Goal: Task Accomplishment & Management: Use online tool/utility

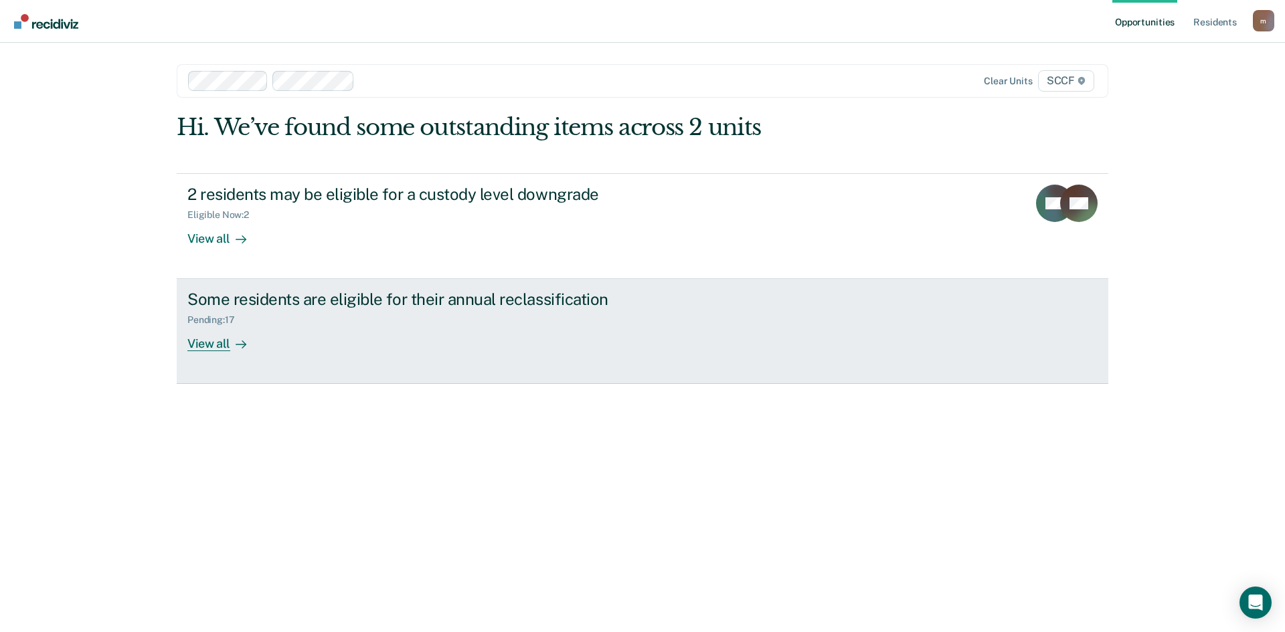
click at [210, 345] on div "View all" at bounding box center [224, 339] width 75 height 26
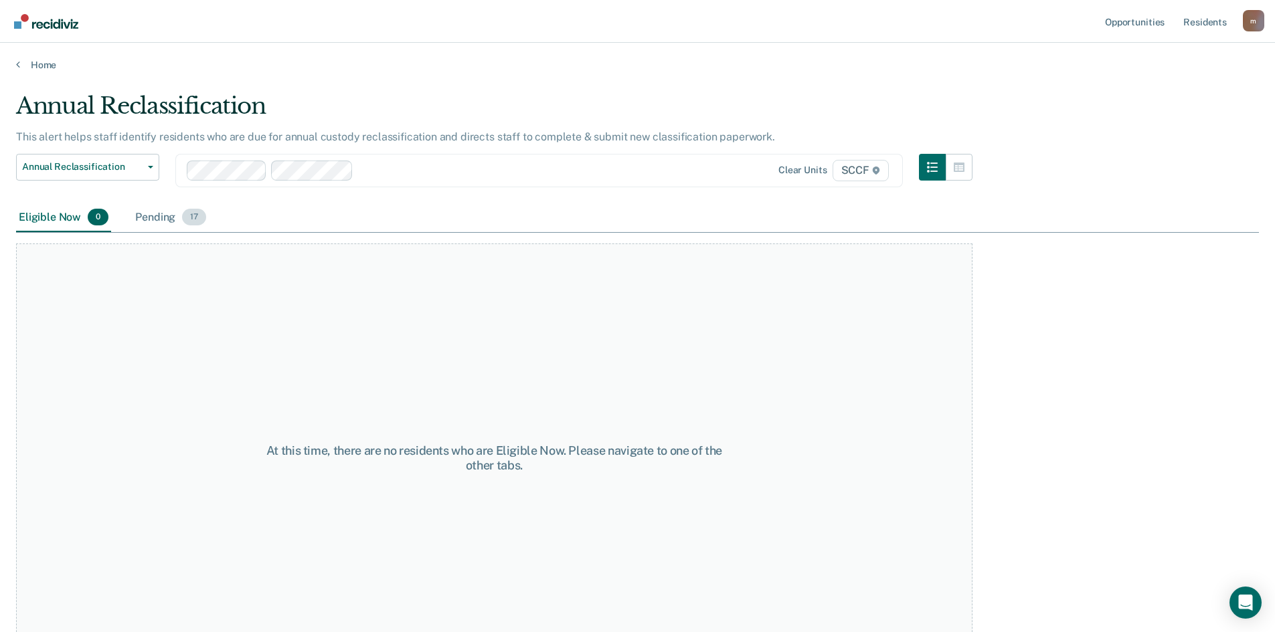
click at [155, 219] on div "Pending 17" at bounding box center [171, 217] width 76 height 29
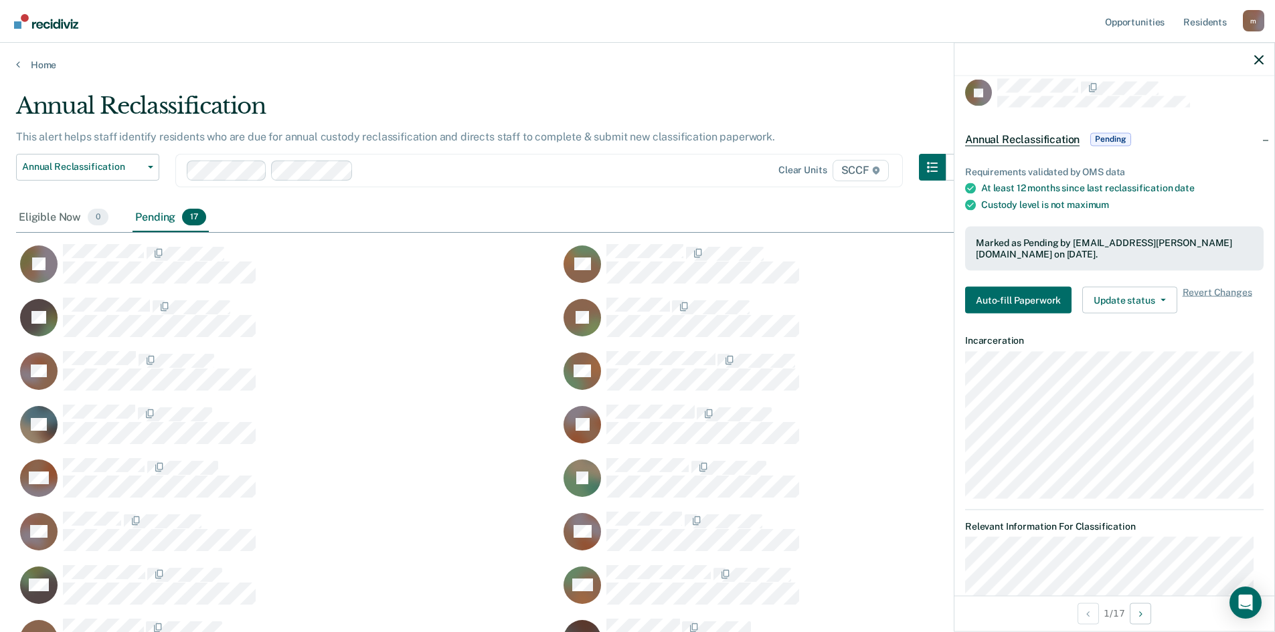
scroll to position [7, 0]
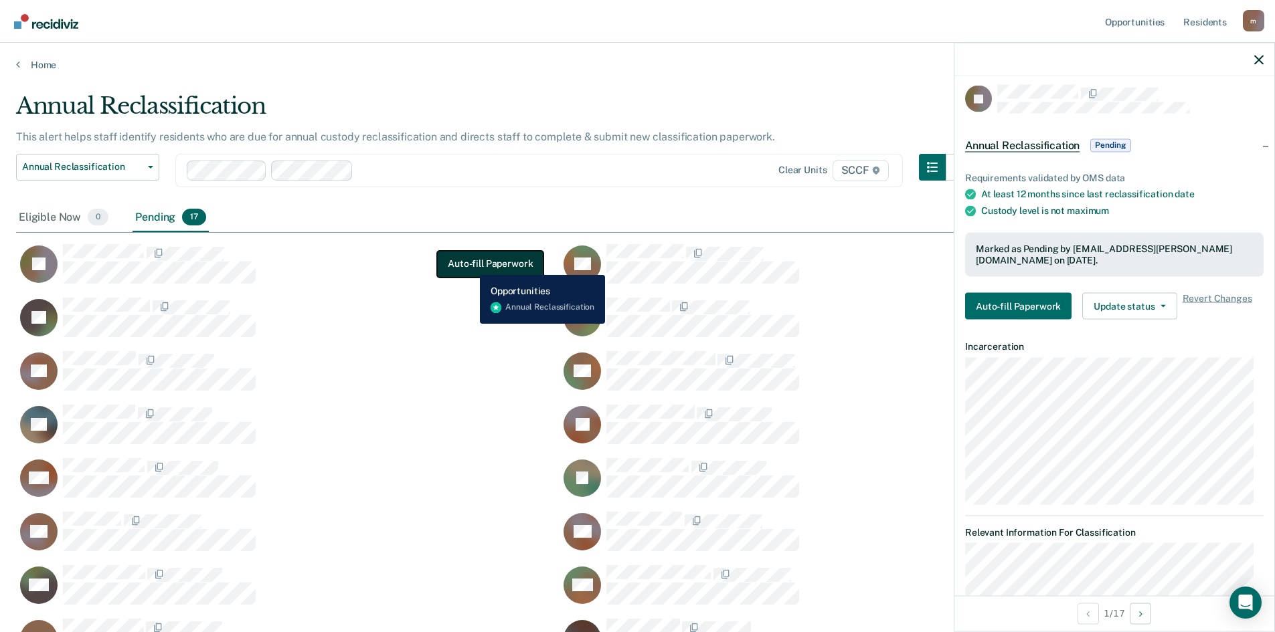
click at [470, 265] on button "Auto-fill Paperwork" at bounding box center [490, 264] width 106 height 27
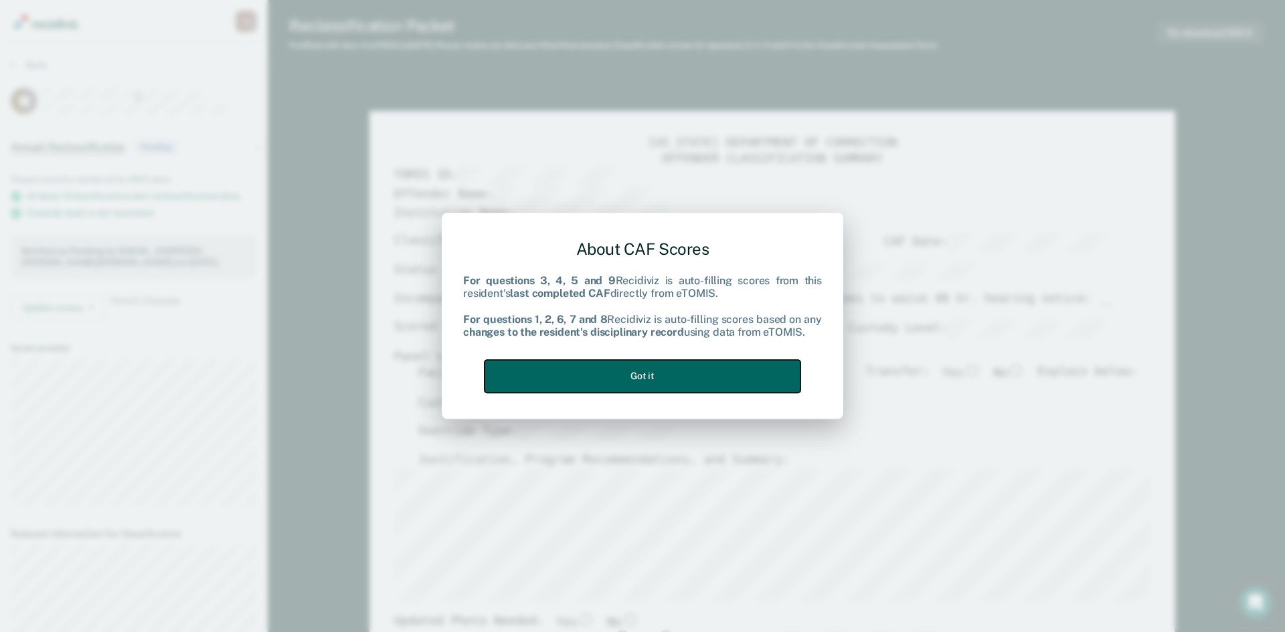
click at [638, 383] on button "Got it" at bounding box center [643, 376] width 316 height 33
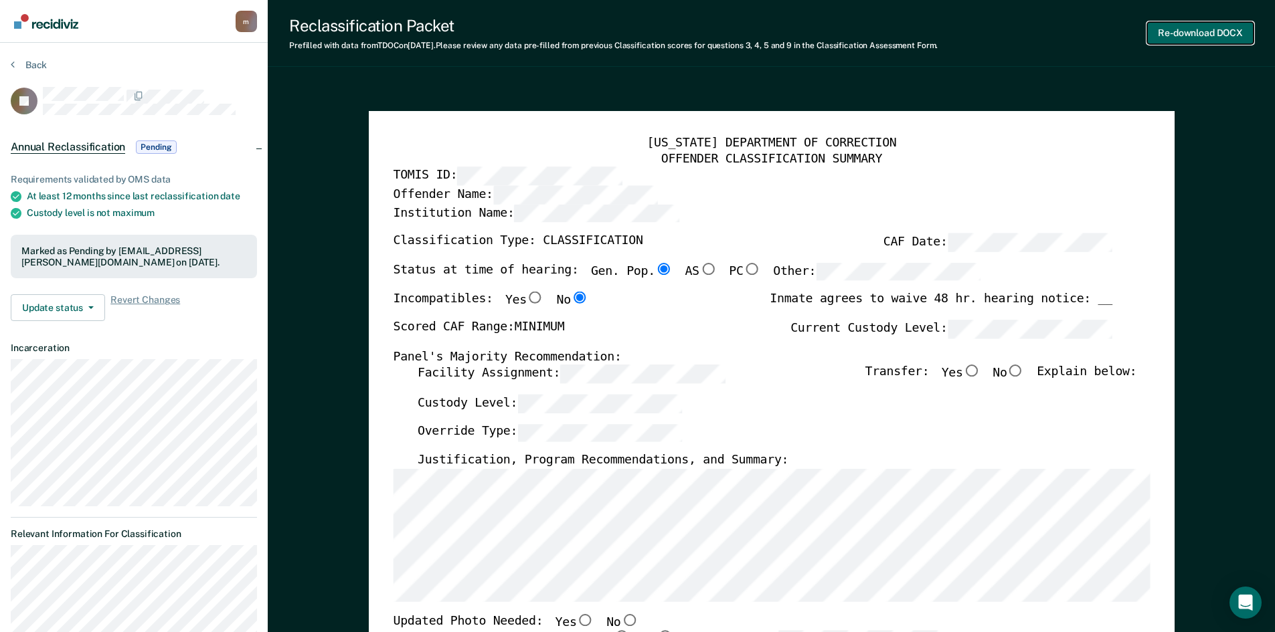
click at [1178, 31] on button "Re-download DOCX" at bounding box center [1200, 33] width 106 height 22
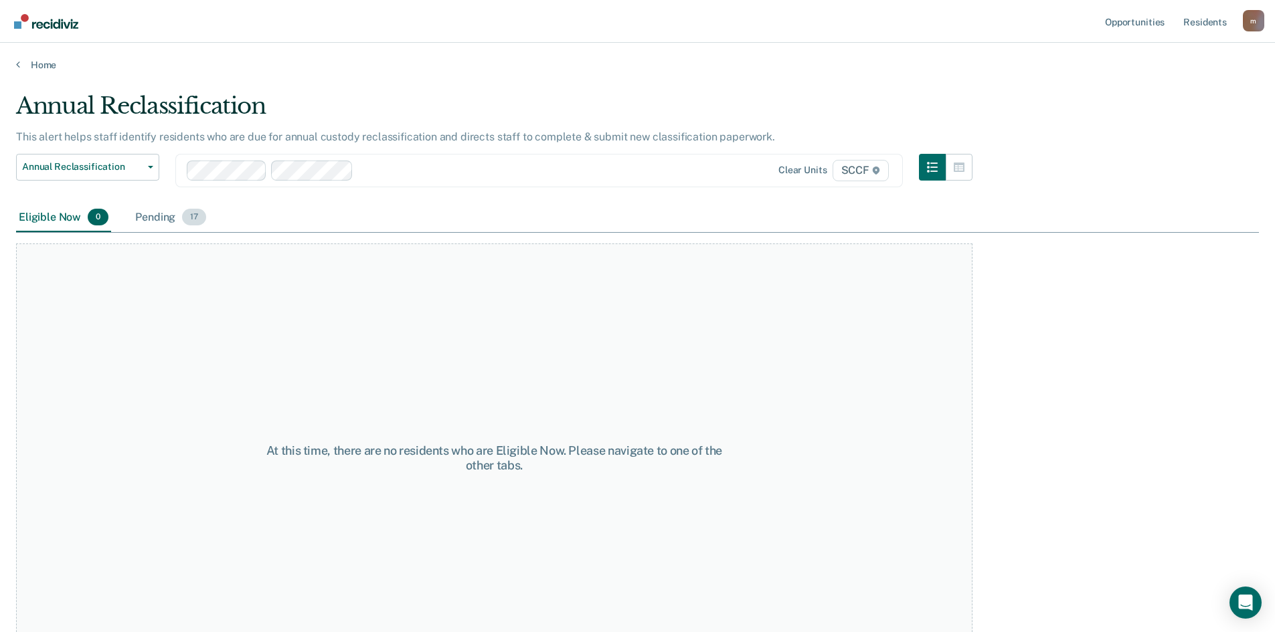
click at [155, 220] on div "Pending 17" at bounding box center [171, 217] width 76 height 29
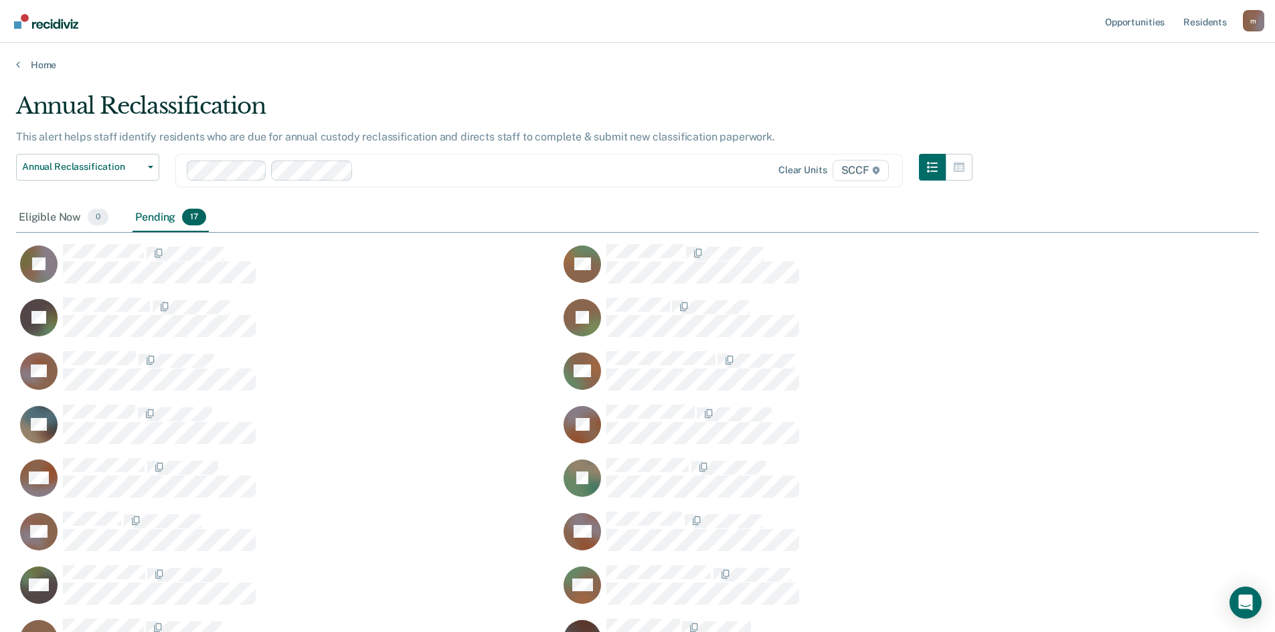
scroll to position [620, 1233]
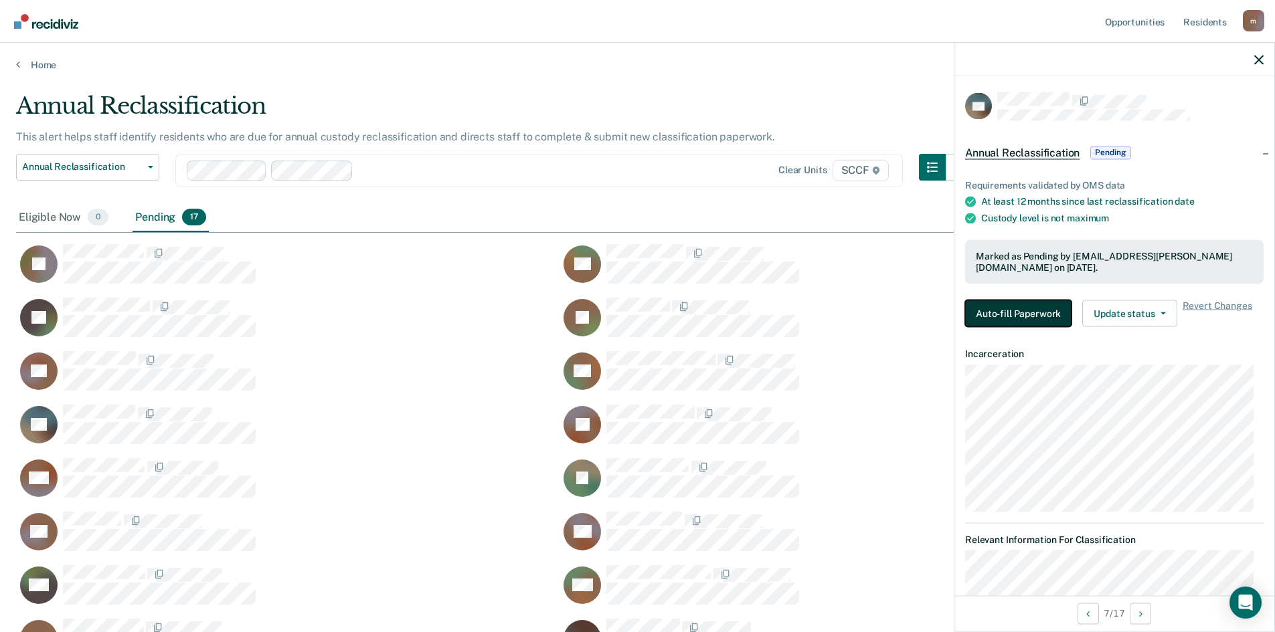
click at [1039, 310] on button "Auto-fill Paperwork" at bounding box center [1018, 313] width 106 height 27
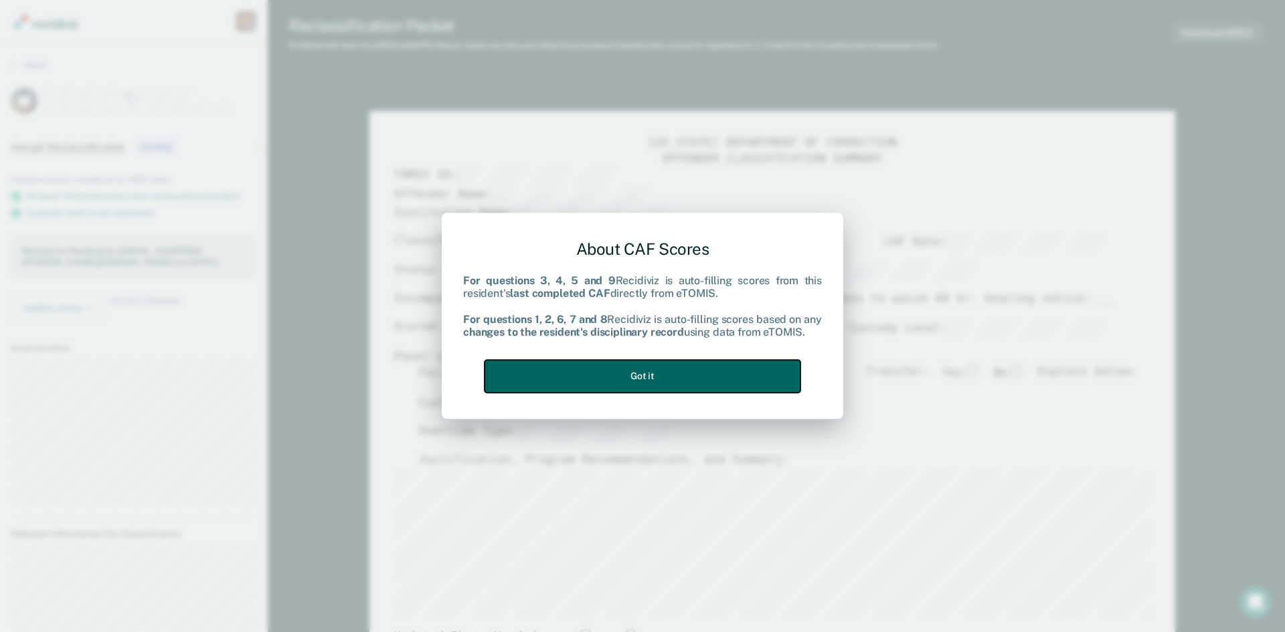
click at [650, 382] on button "Got it" at bounding box center [643, 376] width 316 height 33
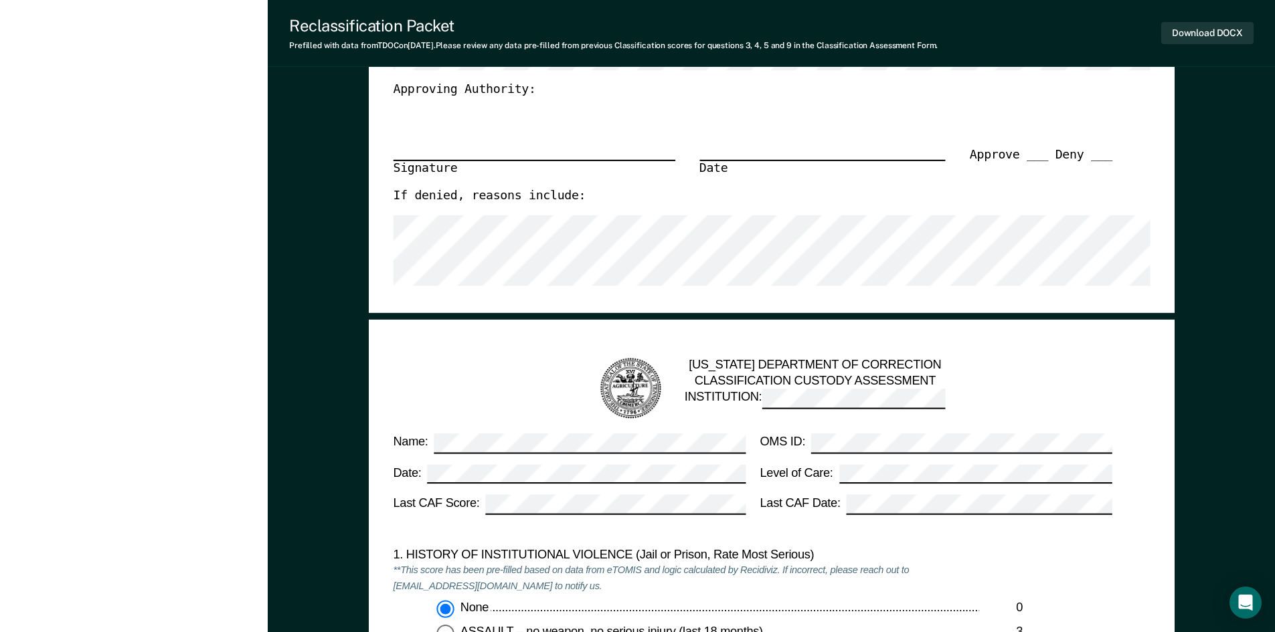
scroll to position [602, 0]
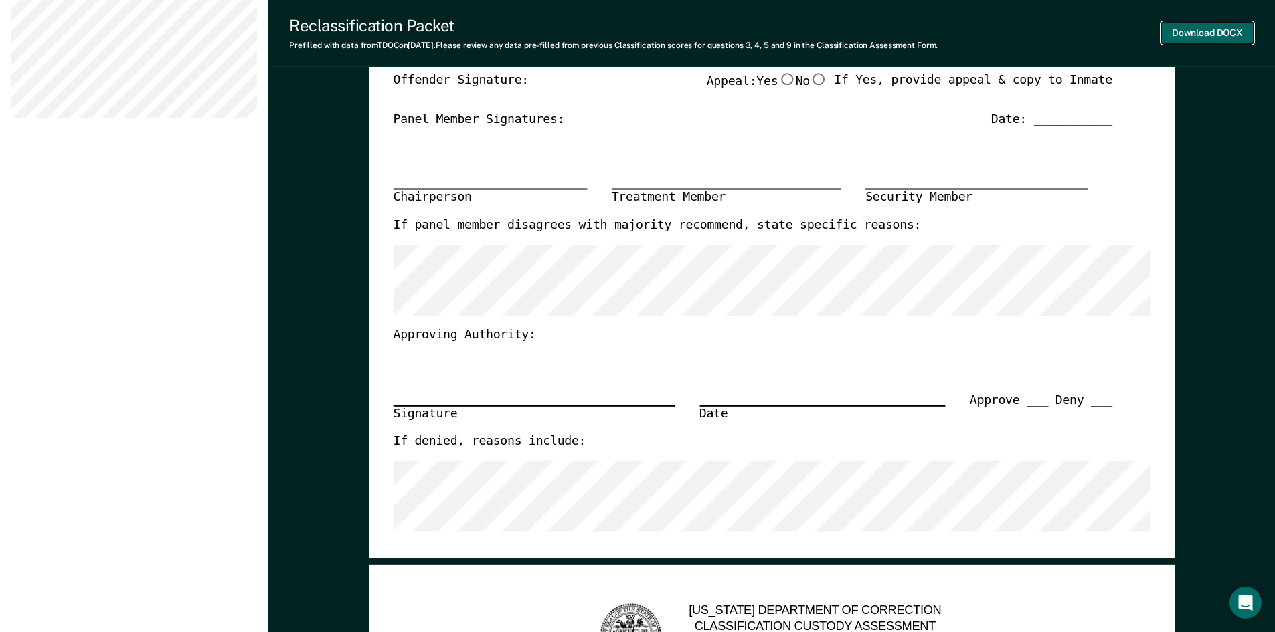
click at [1179, 31] on button "Download DOCX" at bounding box center [1207, 33] width 92 height 22
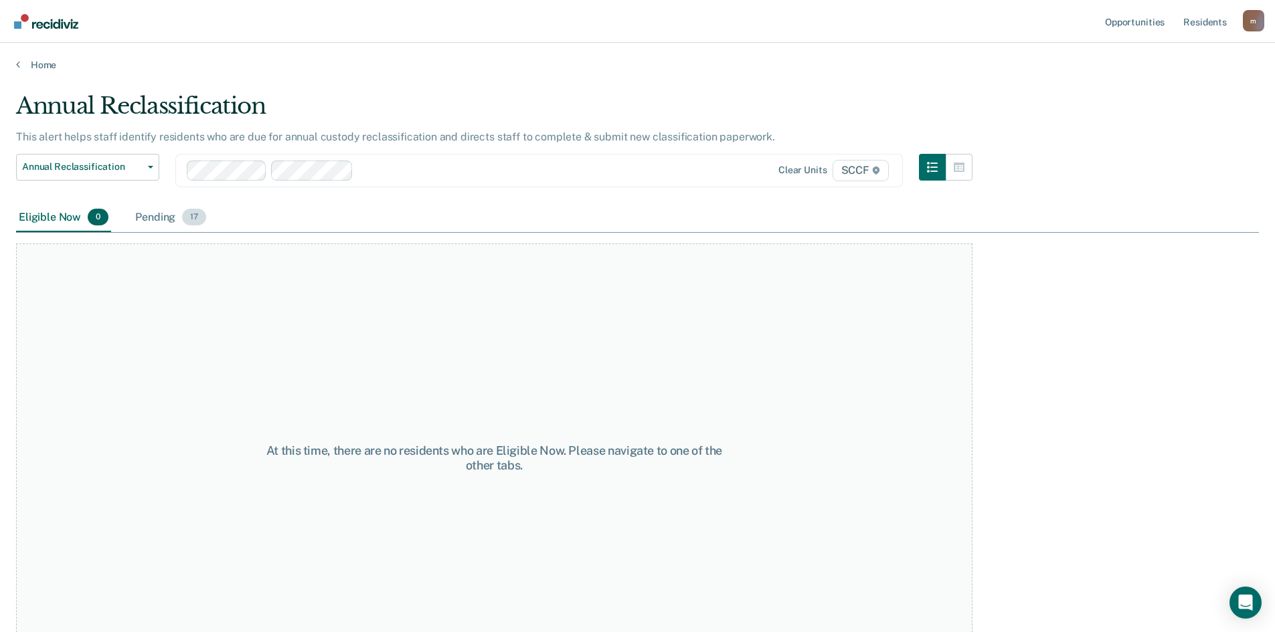
click at [158, 218] on div "Pending 17" at bounding box center [171, 217] width 76 height 29
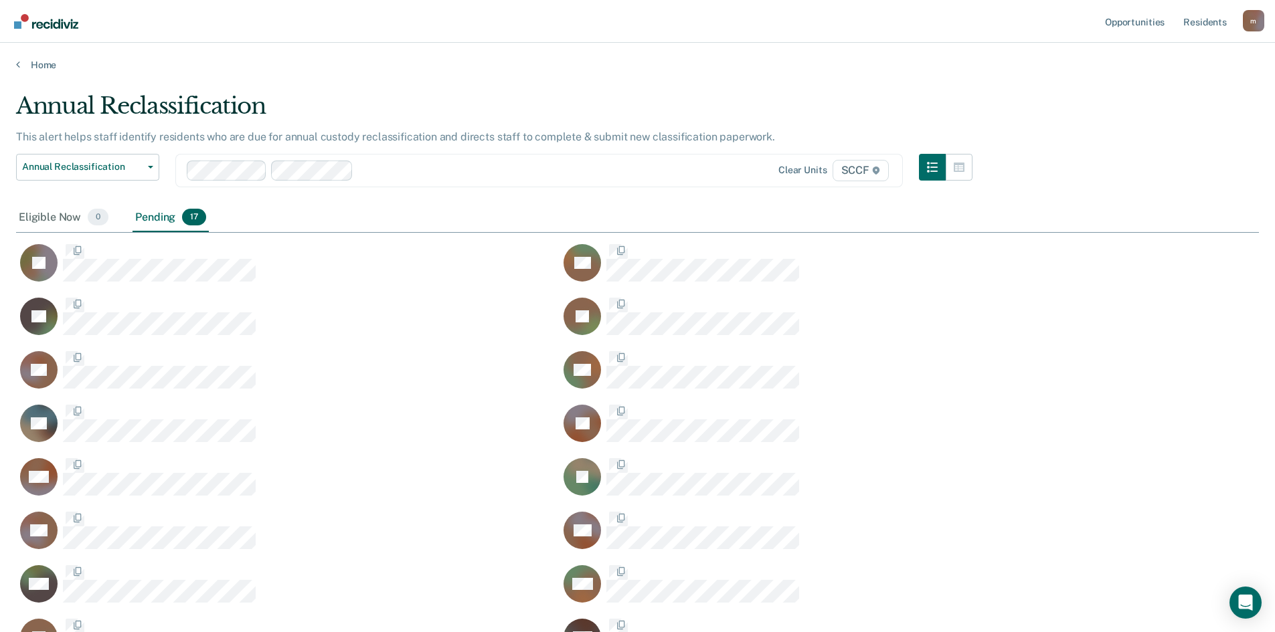
scroll to position [620, 1233]
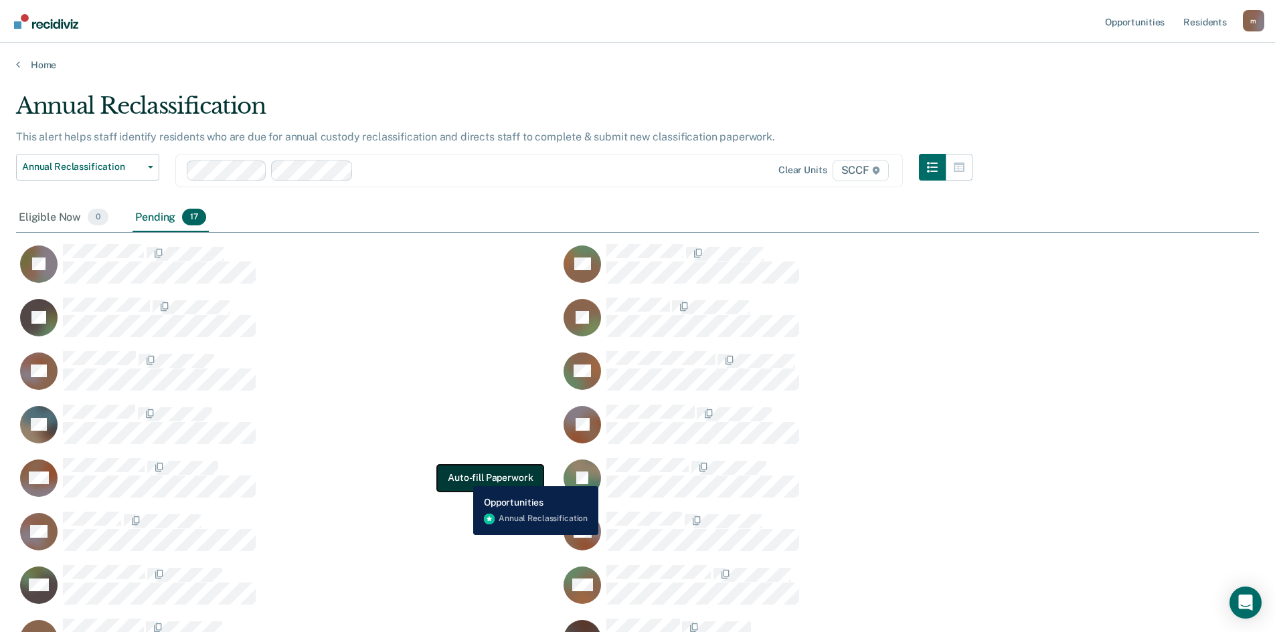
click at [464, 477] on button "Auto-fill Paperwork" at bounding box center [490, 478] width 106 height 27
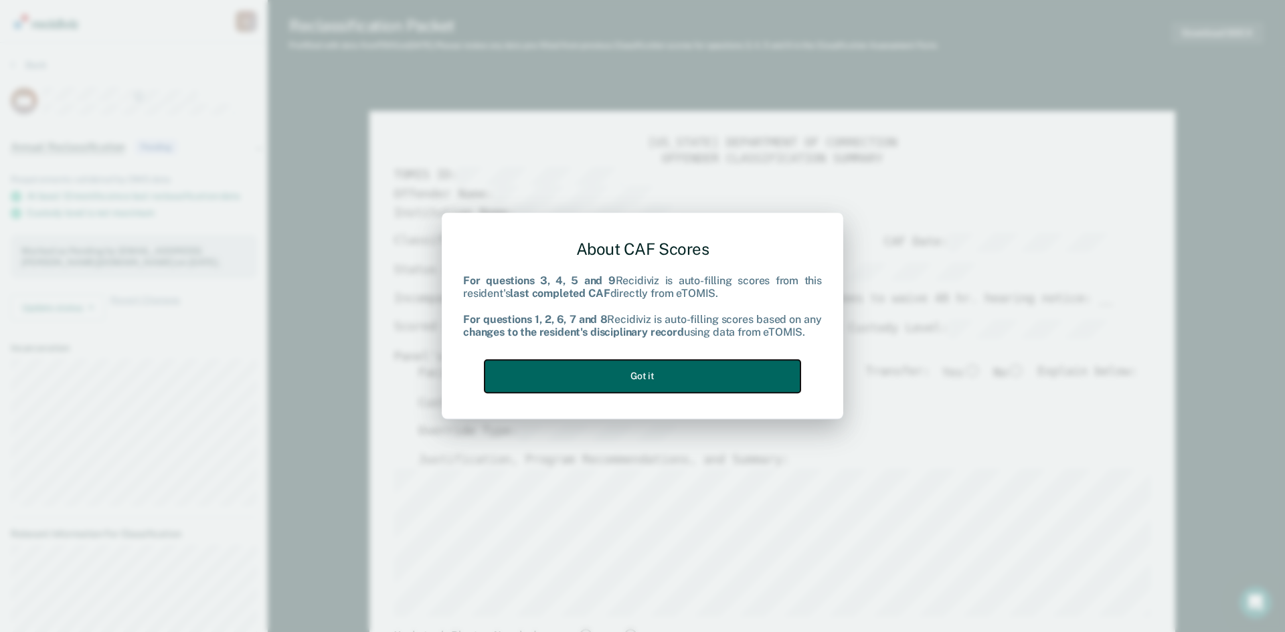
click at [640, 376] on button "Got it" at bounding box center [643, 376] width 316 height 33
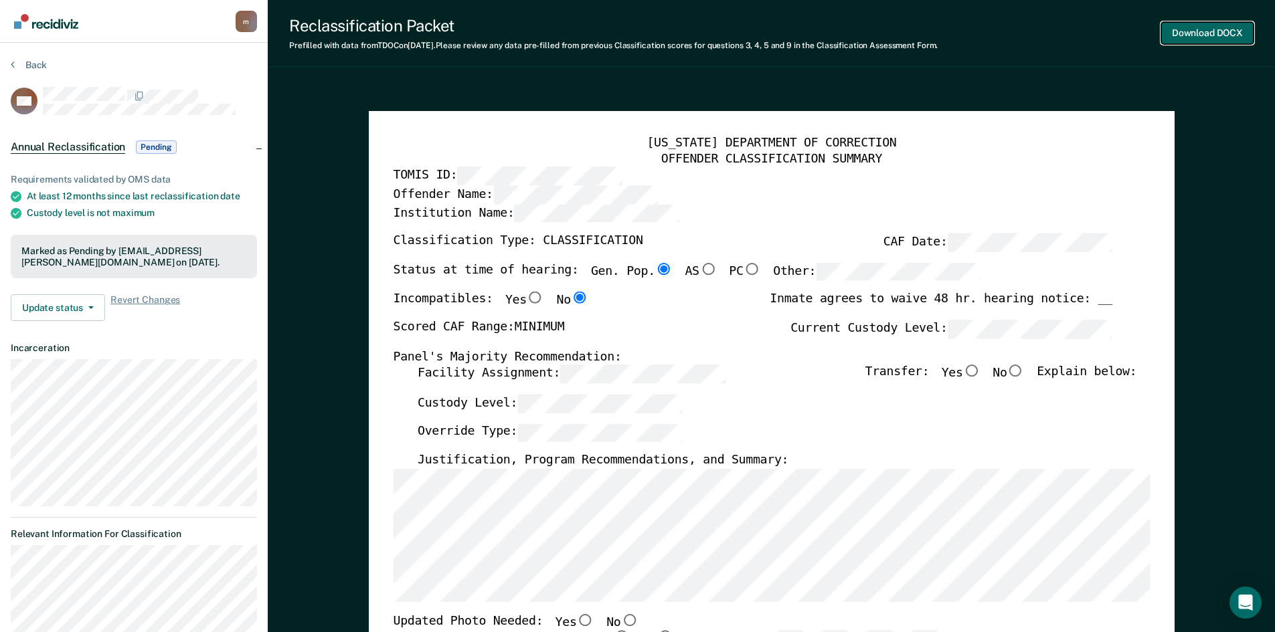
click at [1214, 29] on button "Download DOCX" at bounding box center [1207, 33] width 92 height 22
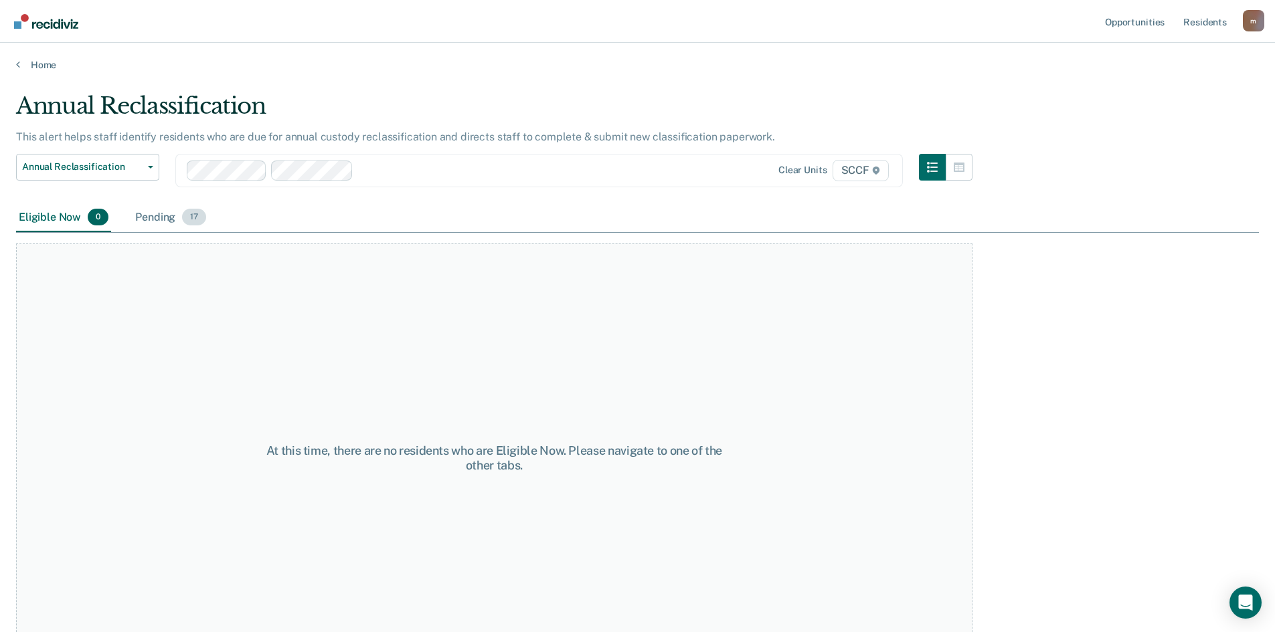
click at [159, 215] on div "Pending 17" at bounding box center [171, 217] width 76 height 29
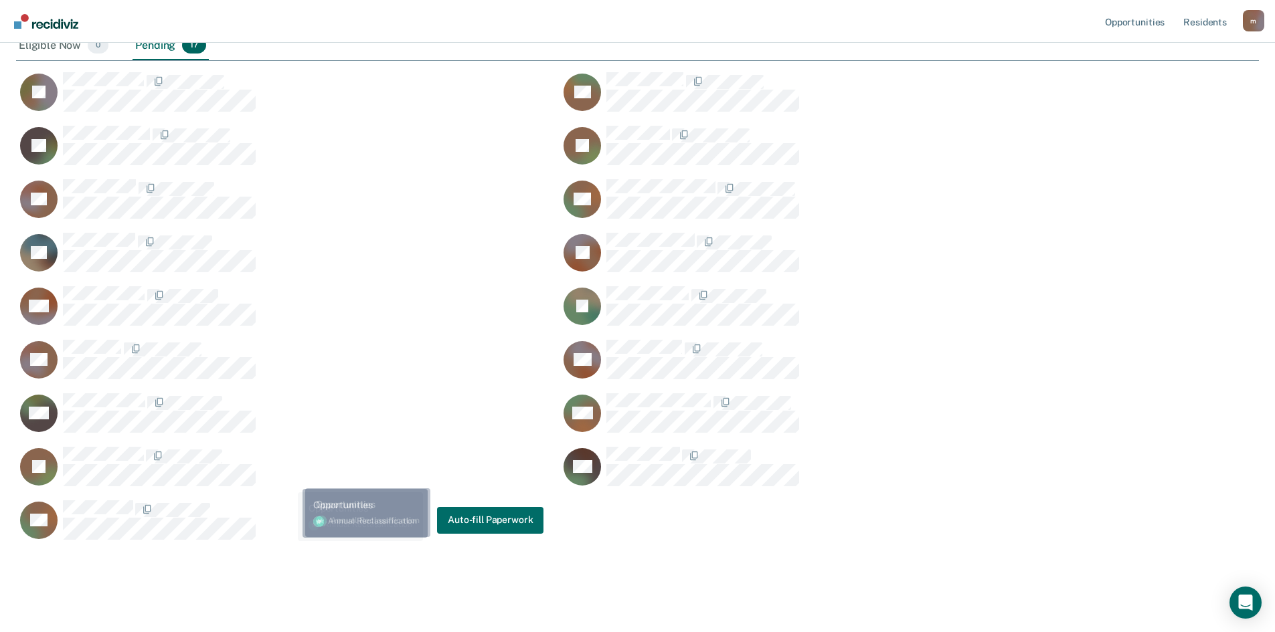
scroll to position [189, 0]
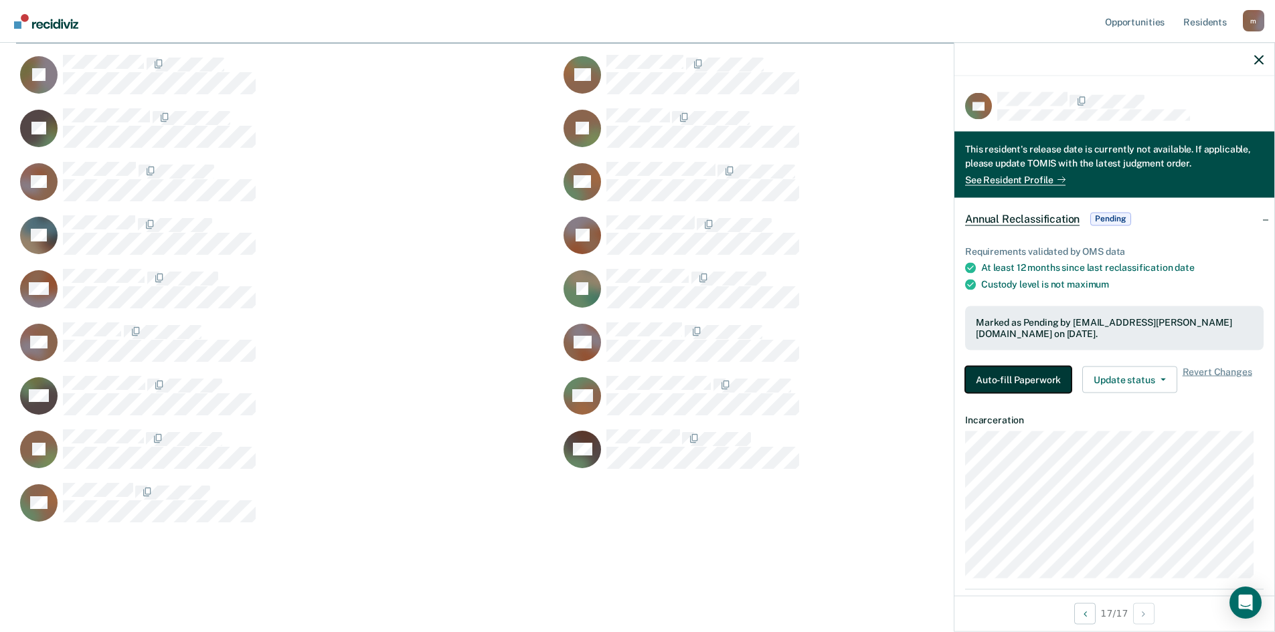
click at [992, 381] on button "Auto-fill Paperwork" at bounding box center [1018, 379] width 106 height 27
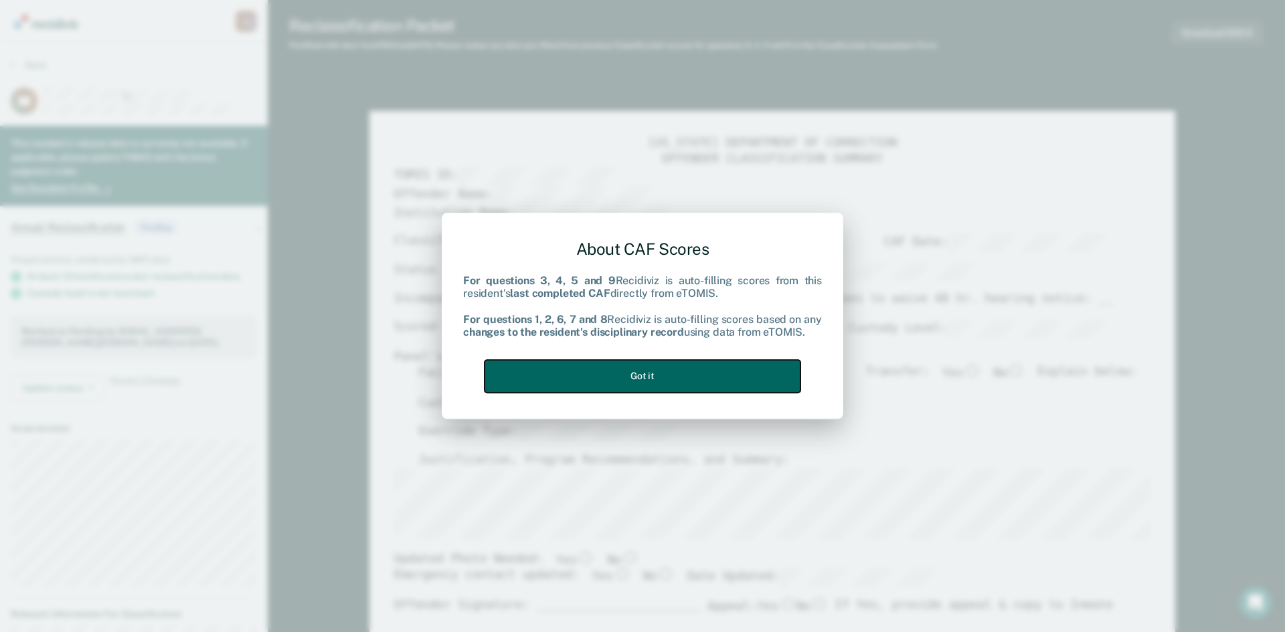
click at [655, 367] on button "Got it" at bounding box center [643, 376] width 316 height 33
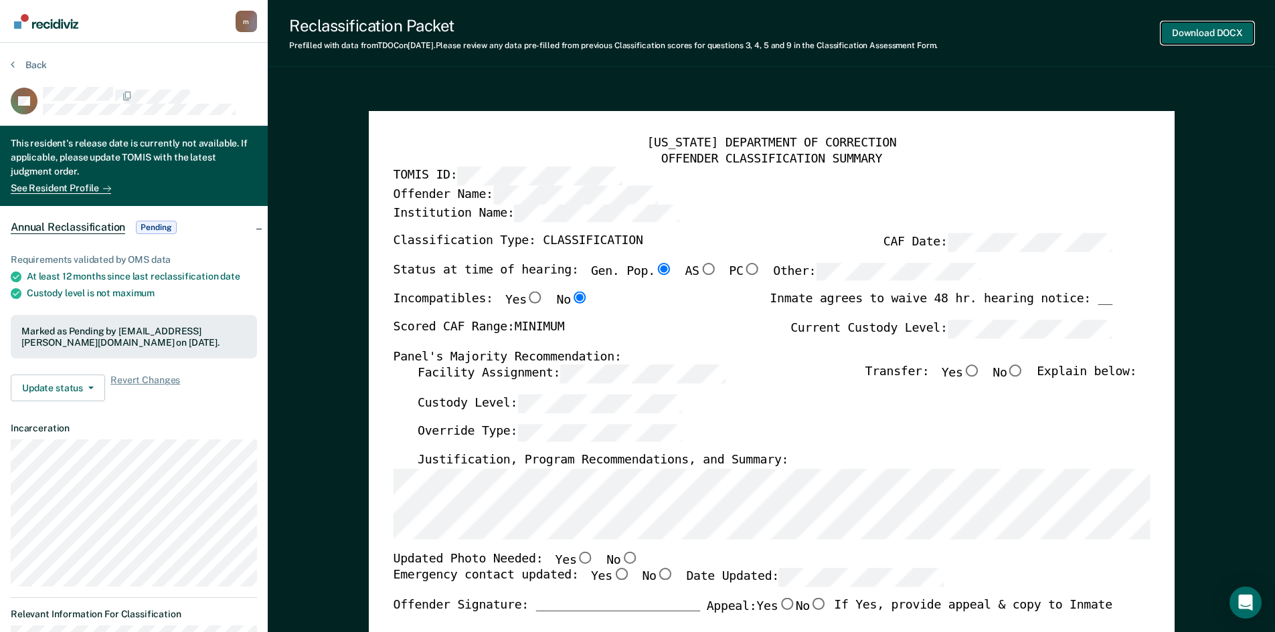
click at [1217, 31] on button "Download DOCX" at bounding box center [1207, 33] width 92 height 22
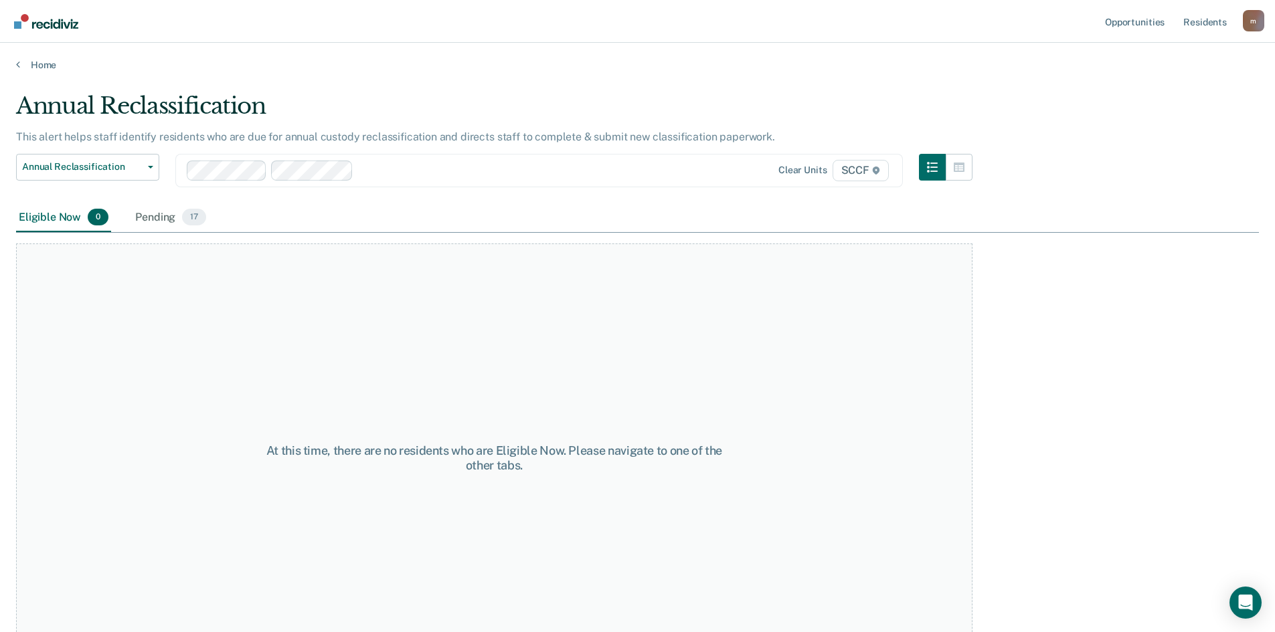
scroll to position [40, 0]
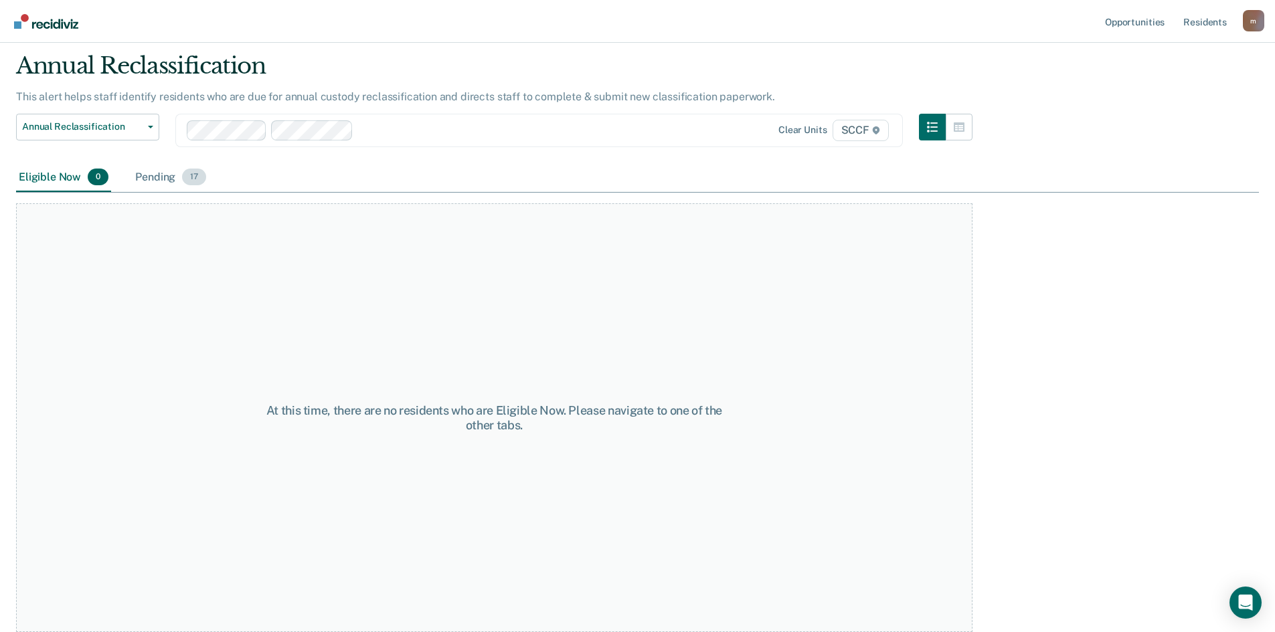
click at [161, 176] on div "Pending 17" at bounding box center [171, 177] width 76 height 29
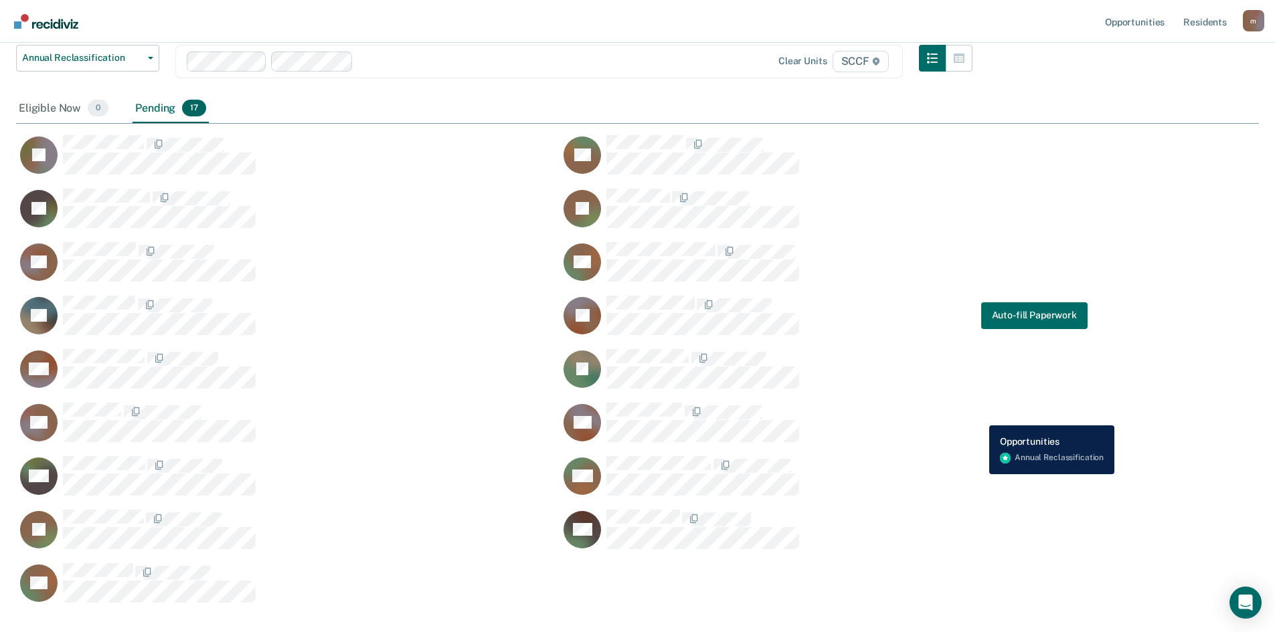
scroll to position [134, 0]
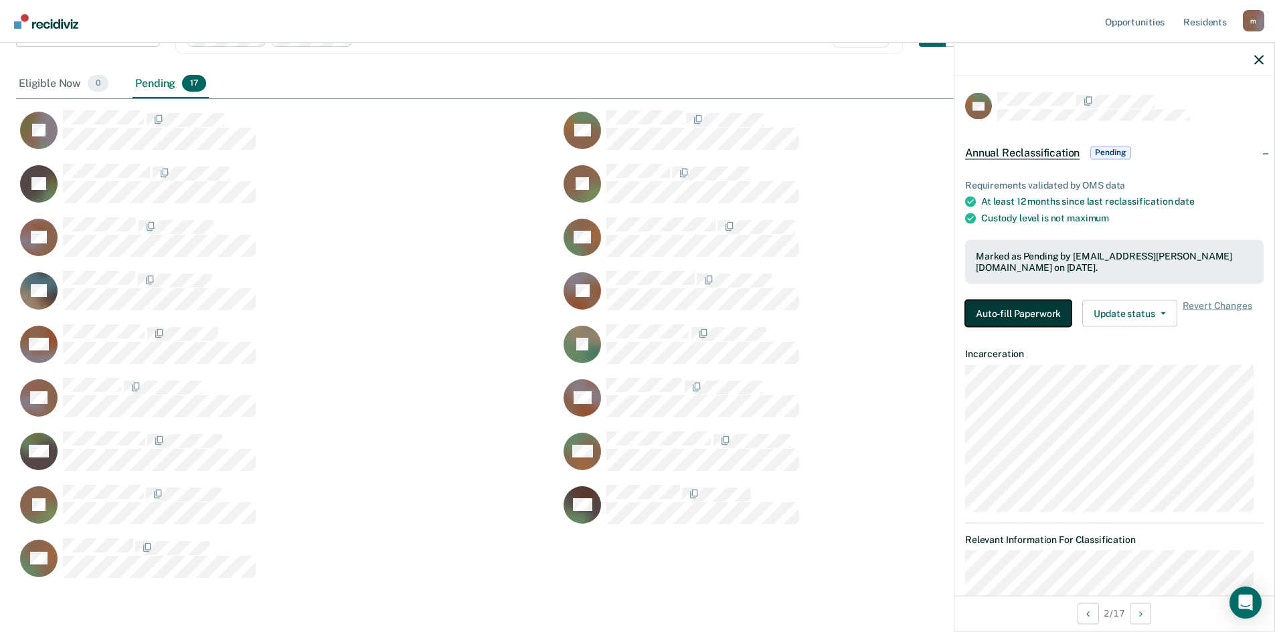
click at [994, 308] on button "Auto-fill Paperwork" at bounding box center [1018, 313] width 106 height 27
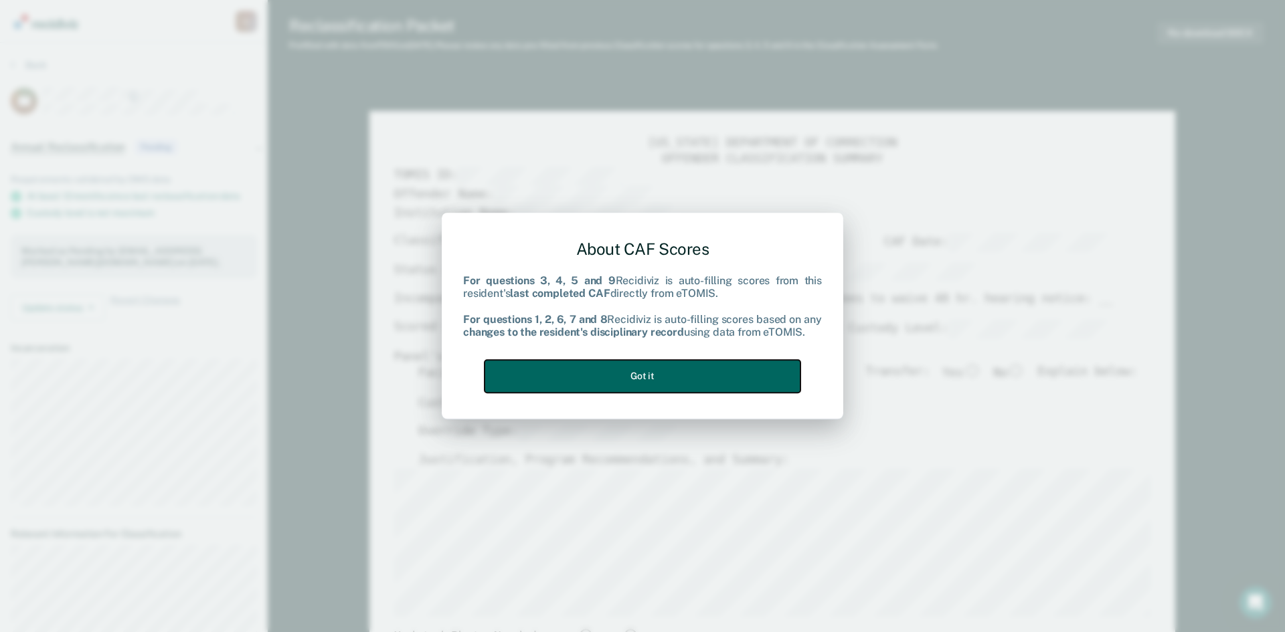
click at [644, 381] on button "Got it" at bounding box center [643, 376] width 316 height 33
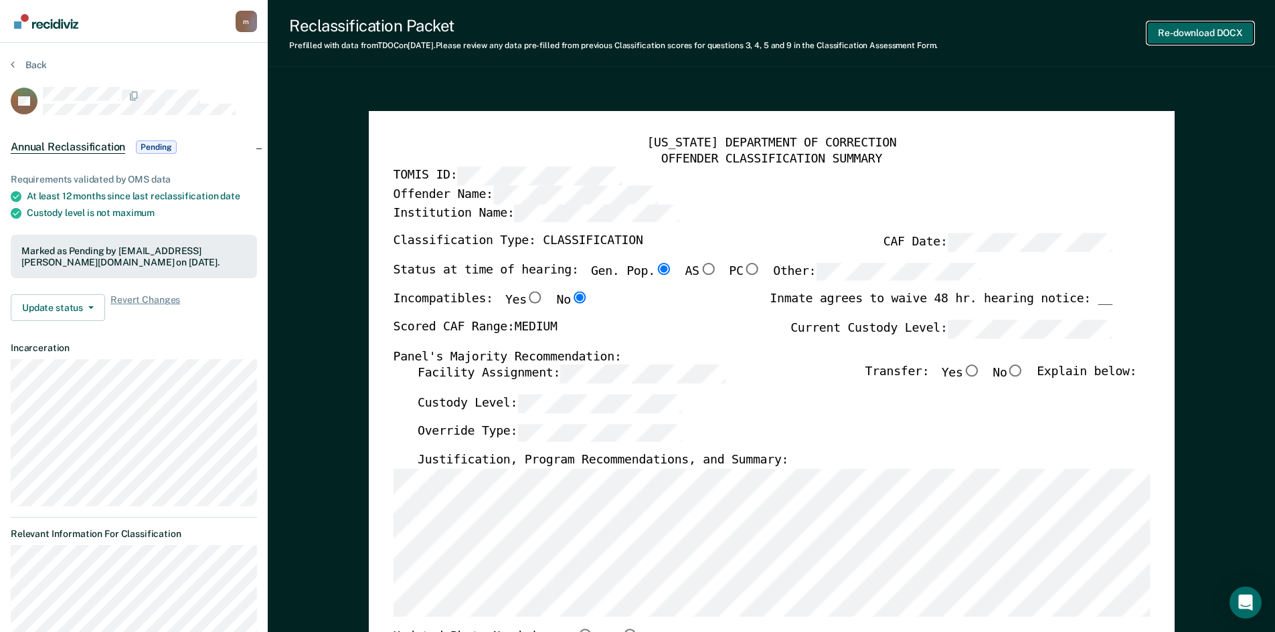
click at [1216, 35] on button "Re-download DOCX" at bounding box center [1200, 33] width 106 height 22
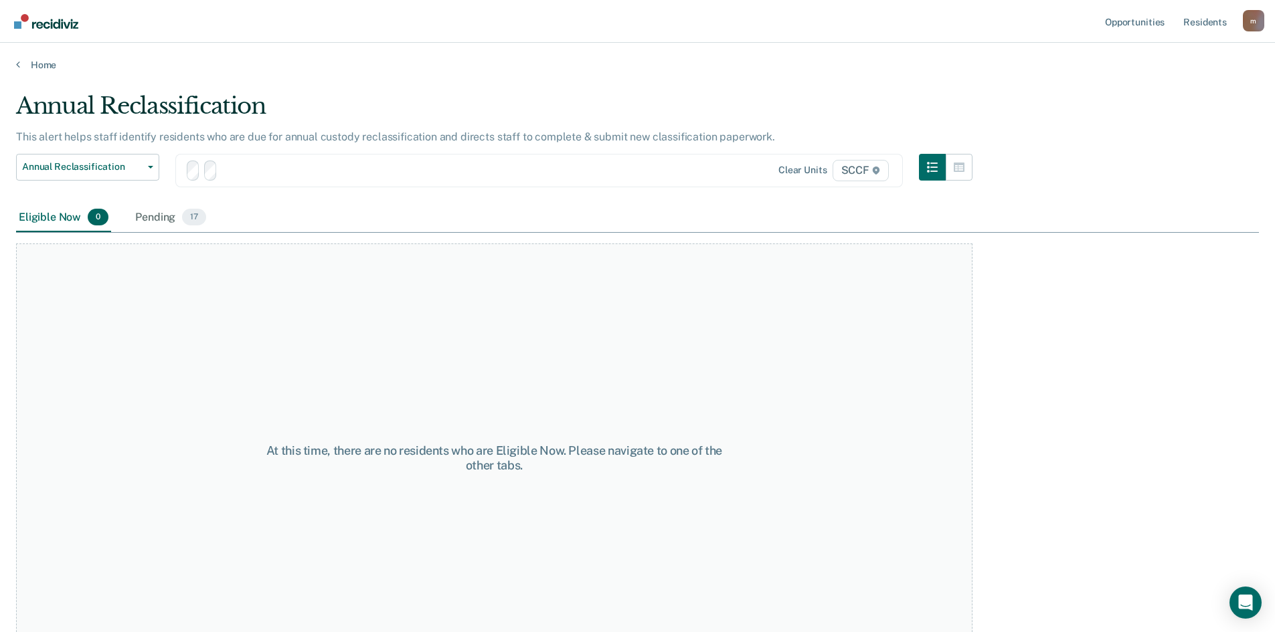
scroll to position [40, 0]
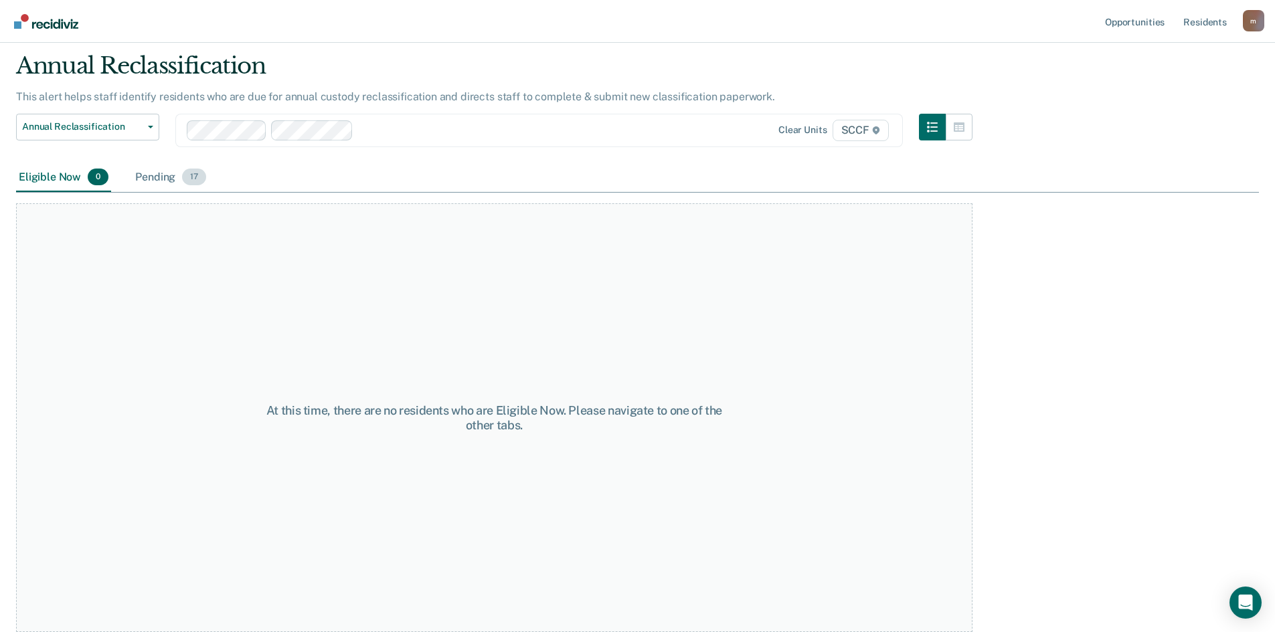
click at [153, 179] on div "Pending 17" at bounding box center [171, 177] width 76 height 29
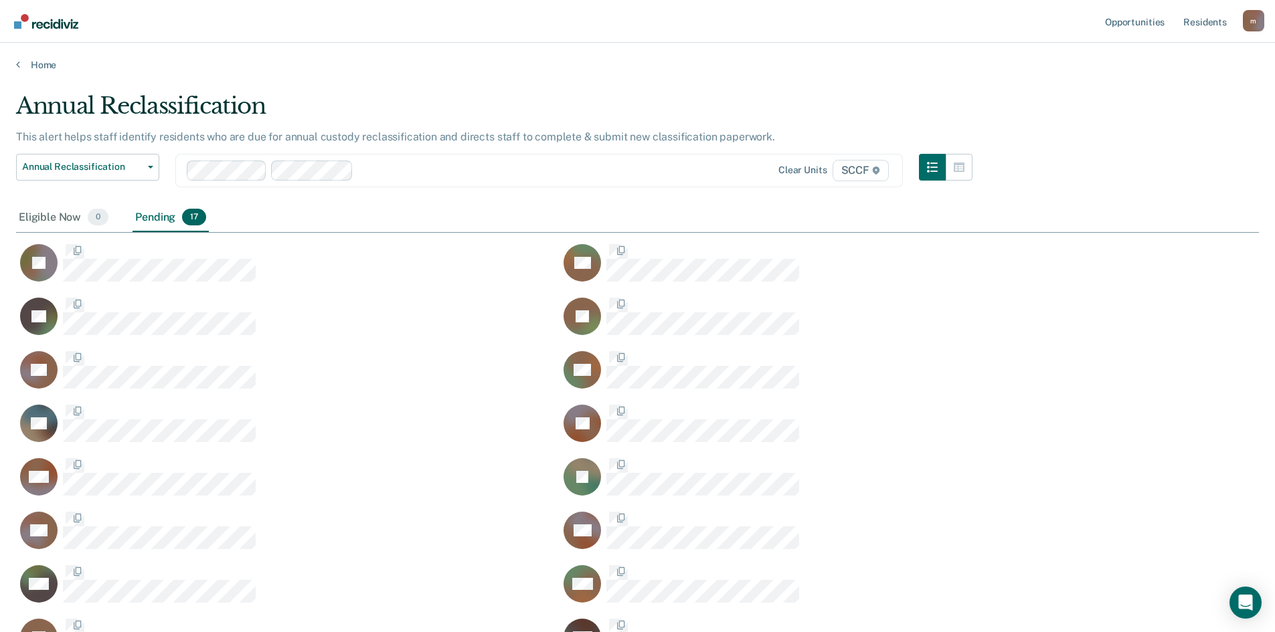
scroll to position [620, 1233]
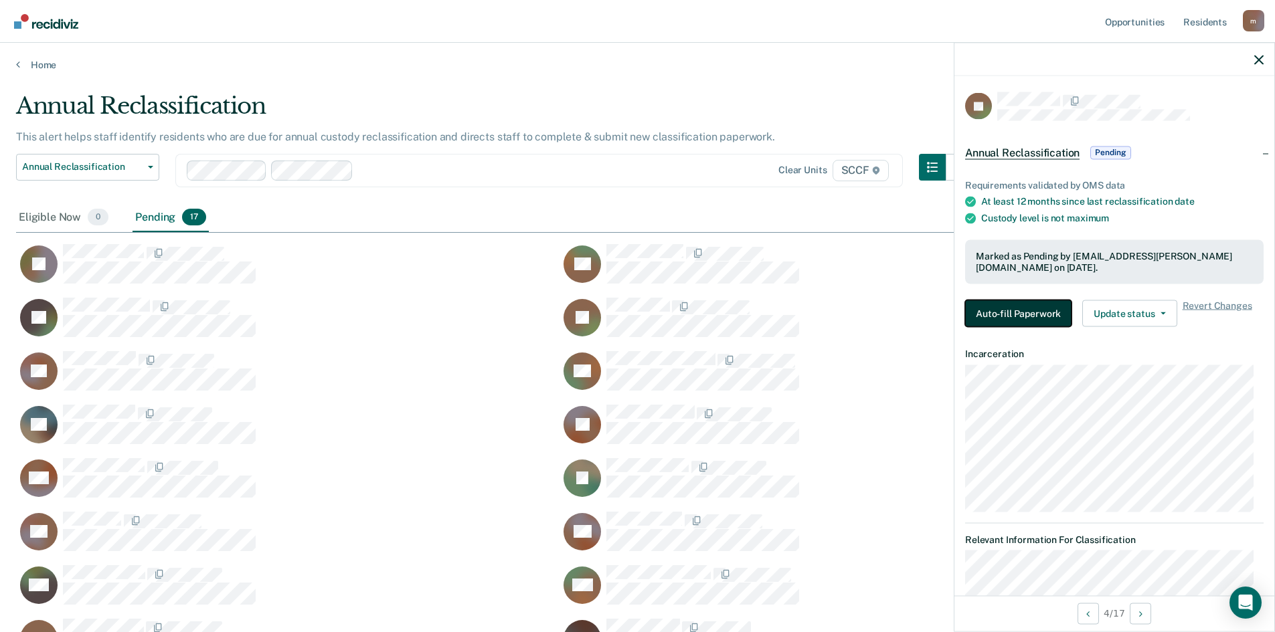
click at [1005, 316] on button "Auto-fill Paperwork" at bounding box center [1018, 313] width 106 height 27
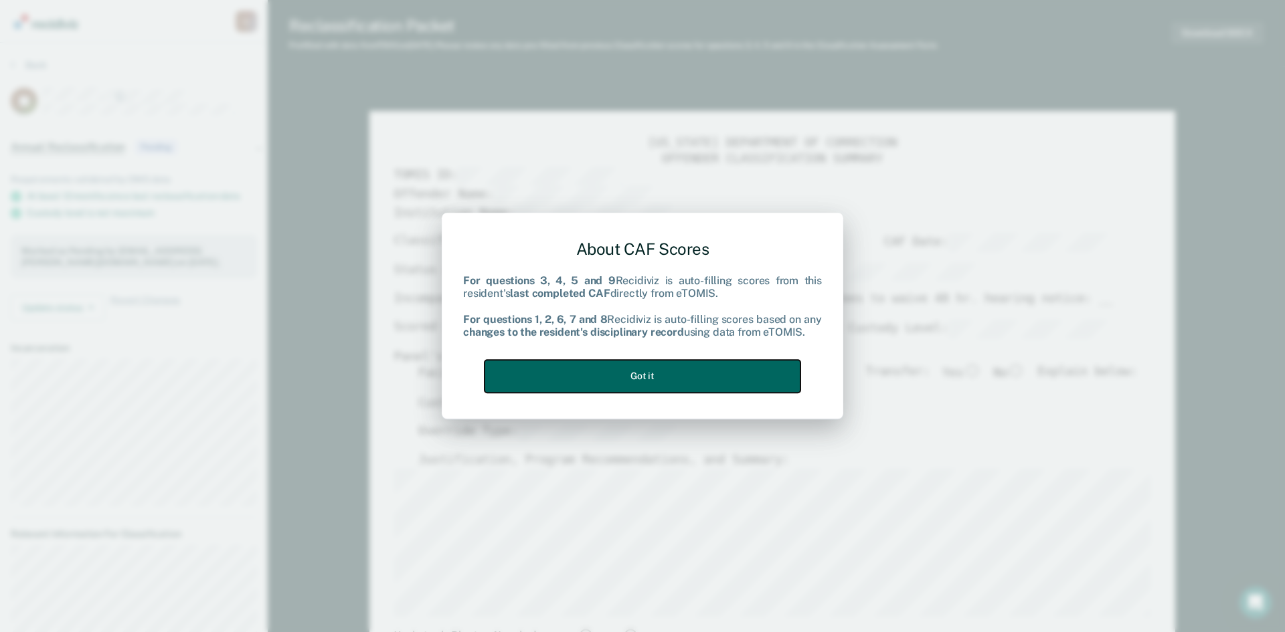
click at [650, 373] on button "Got it" at bounding box center [643, 376] width 316 height 33
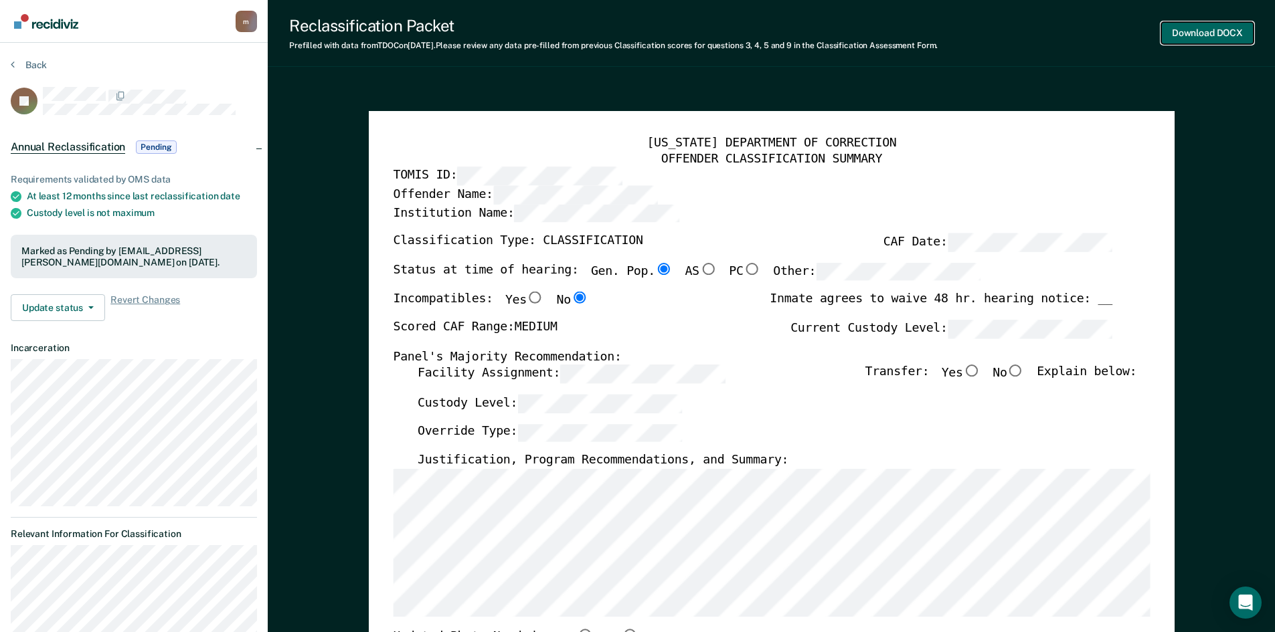
click at [1205, 33] on button "Download DOCX" at bounding box center [1207, 33] width 92 height 22
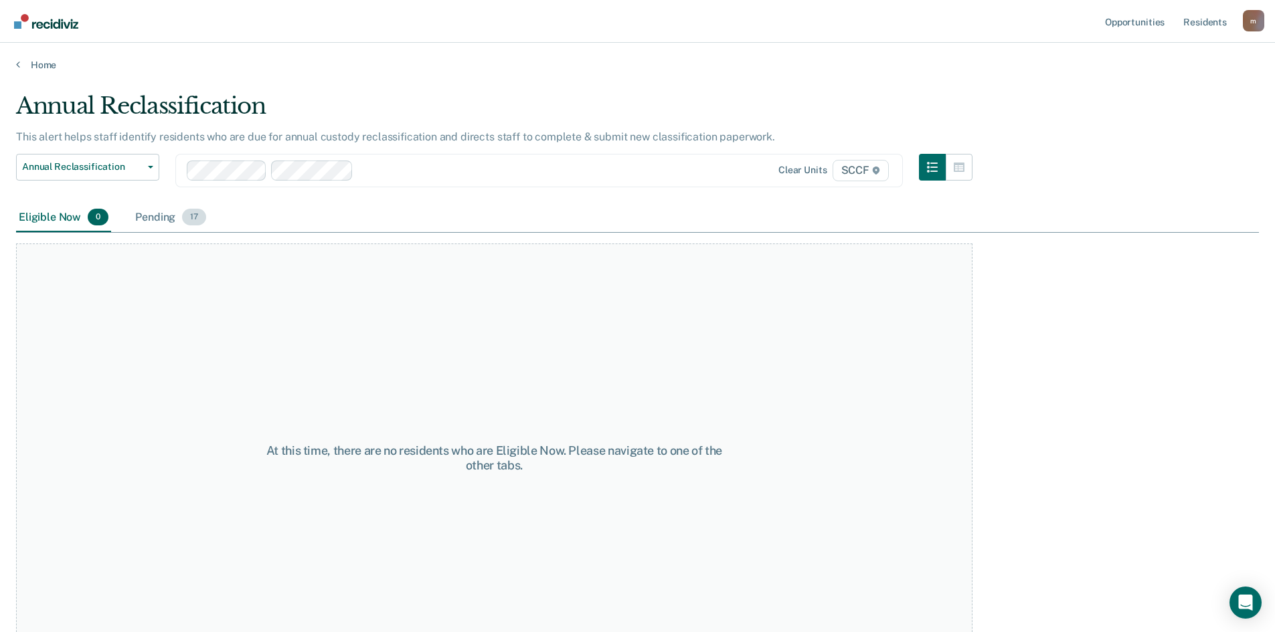
click at [153, 222] on div "Pending 17" at bounding box center [171, 217] width 76 height 29
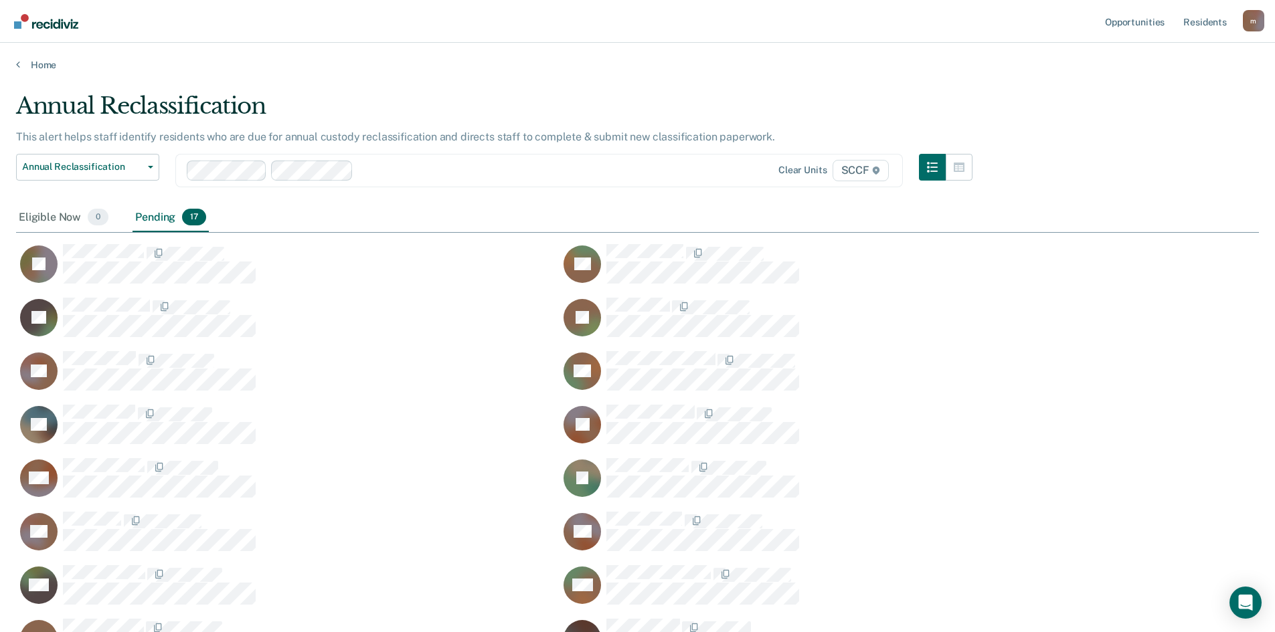
scroll to position [620, 1233]
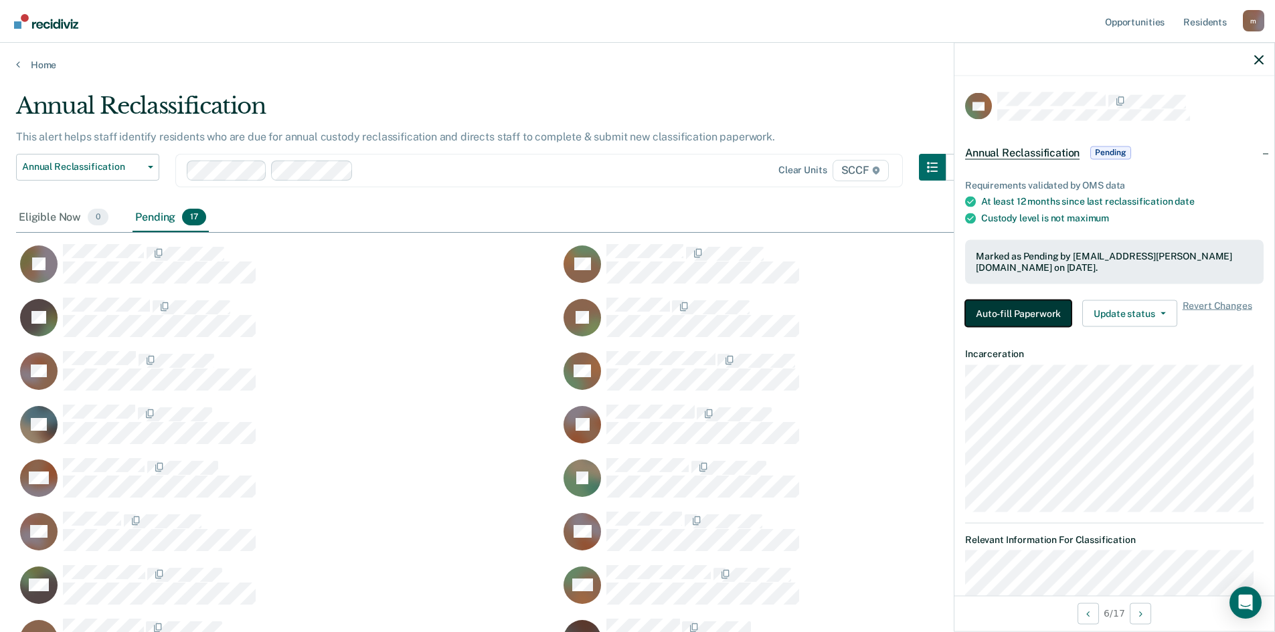
click at [1011, 311] on button "Auto-fill Paperwork" at bounding box center [1018, 313] width 106 height 27
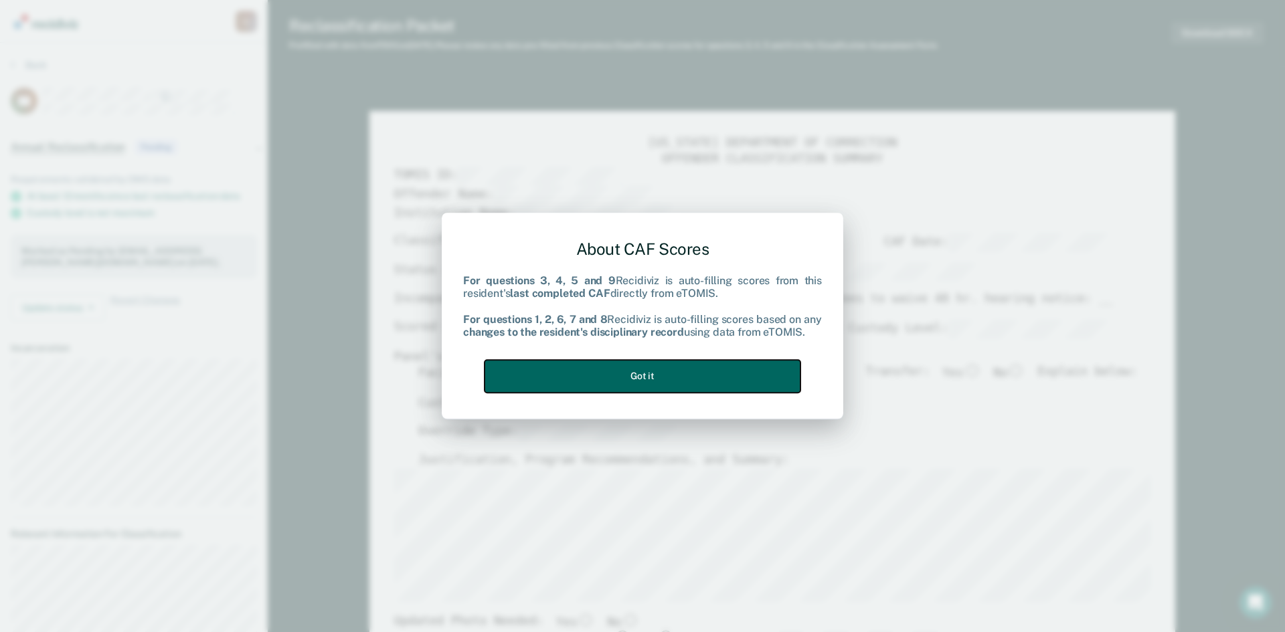
click at [638, 374] on button "Got it" at bounding box center [643, 376] width 316 height 33
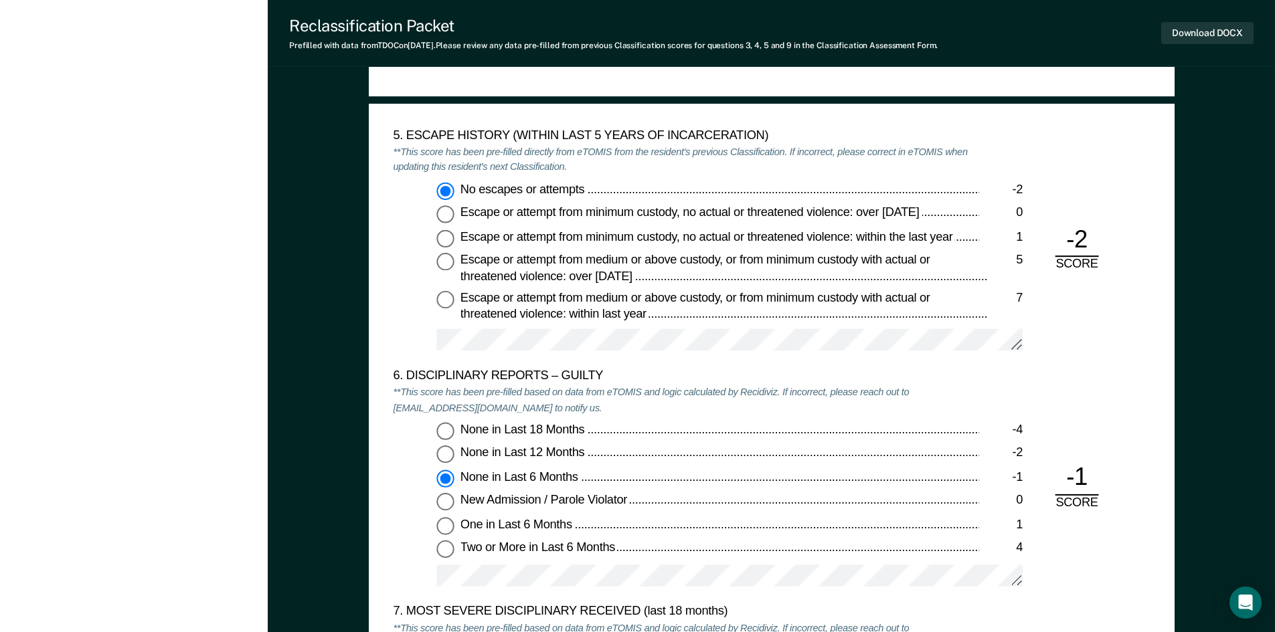
scroll to position [2409, 0]
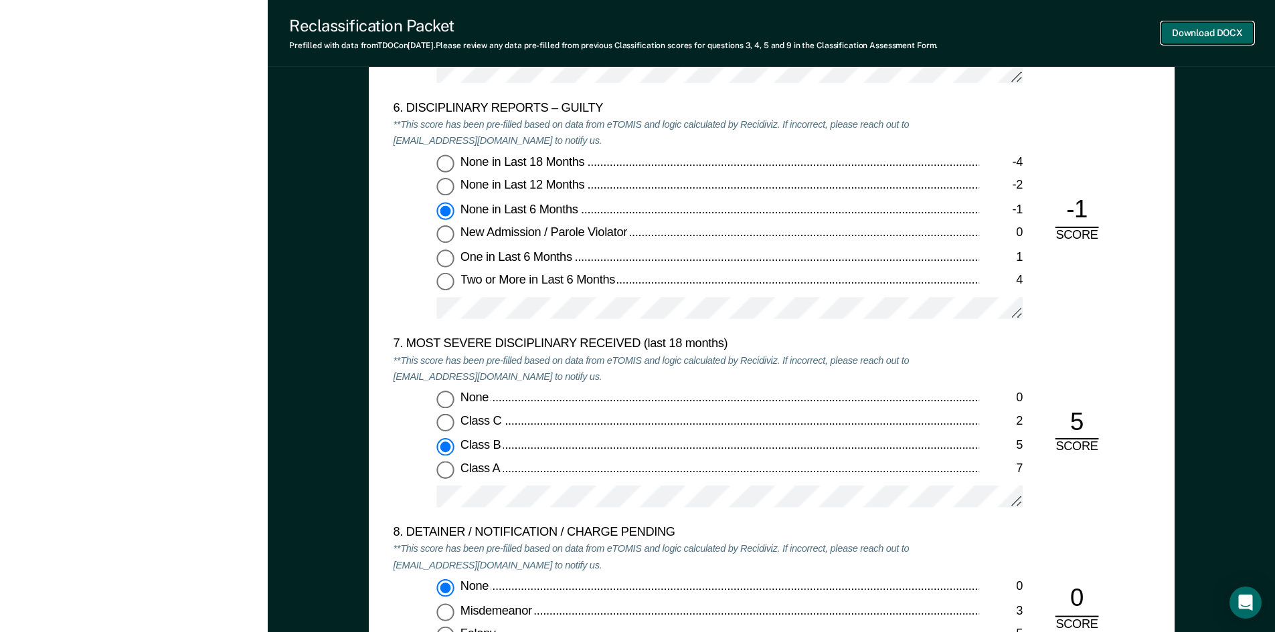
click at [1209, 27] on button "Download DOCX" at bounding box center [1207, 33] width 92 height 22
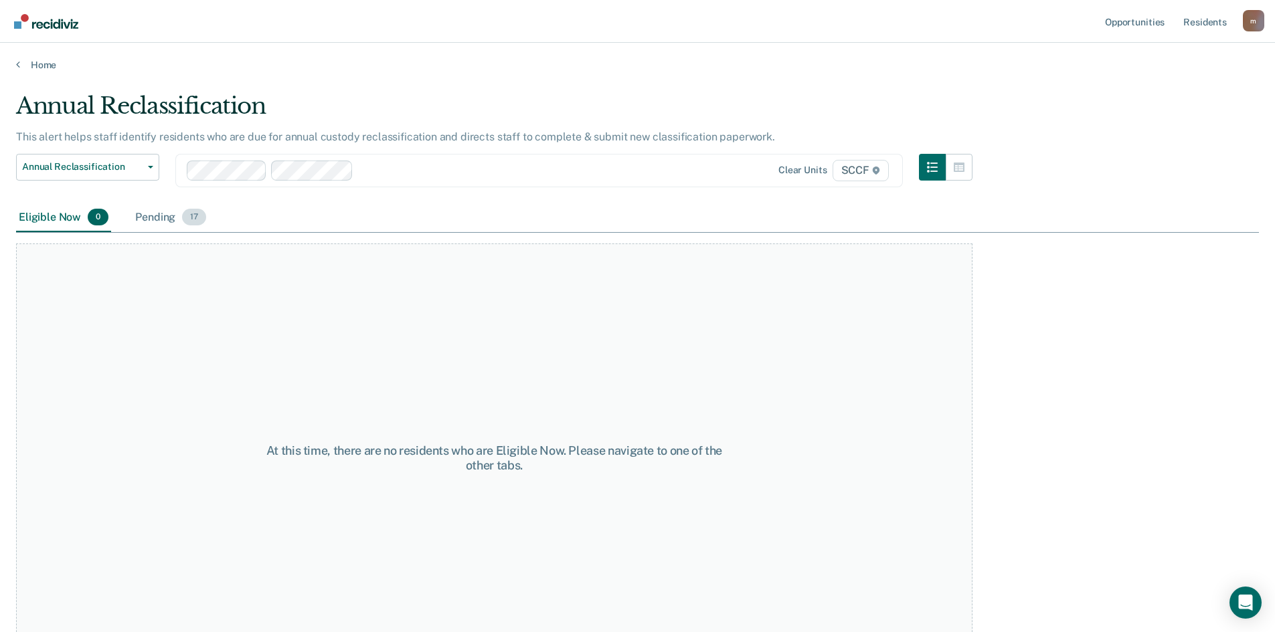
click at [153, 216] on div "Pending 17" at bounding box center [171, 217] width 76 height 29
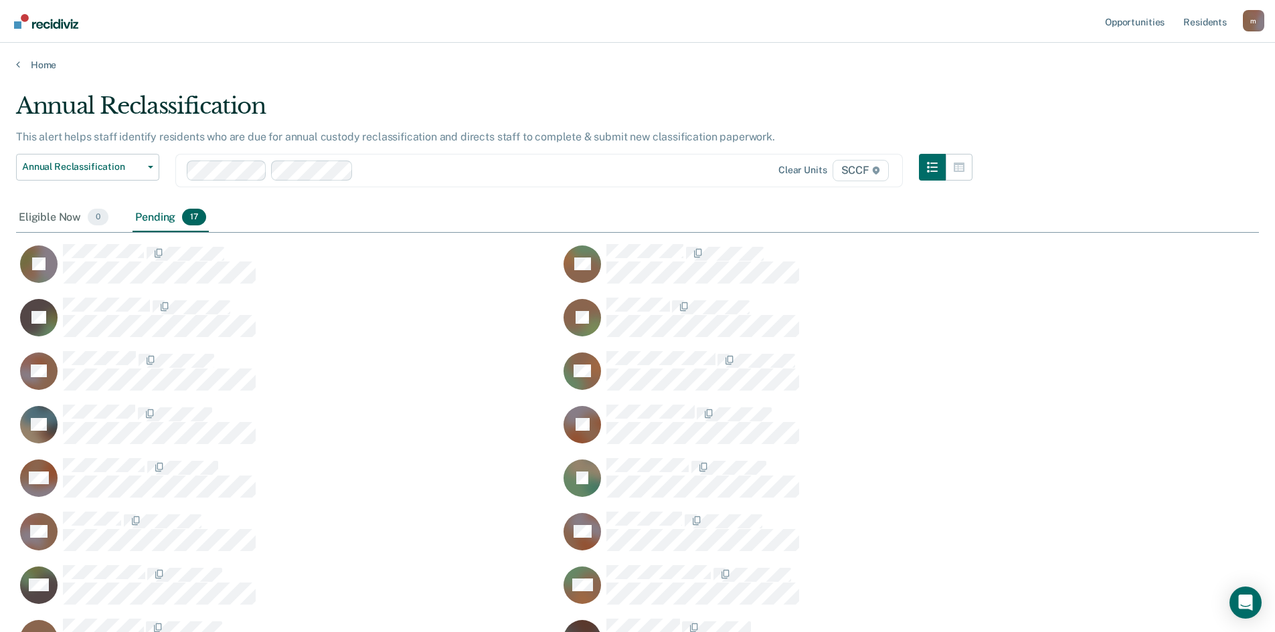
scroll to position [620, 1233]
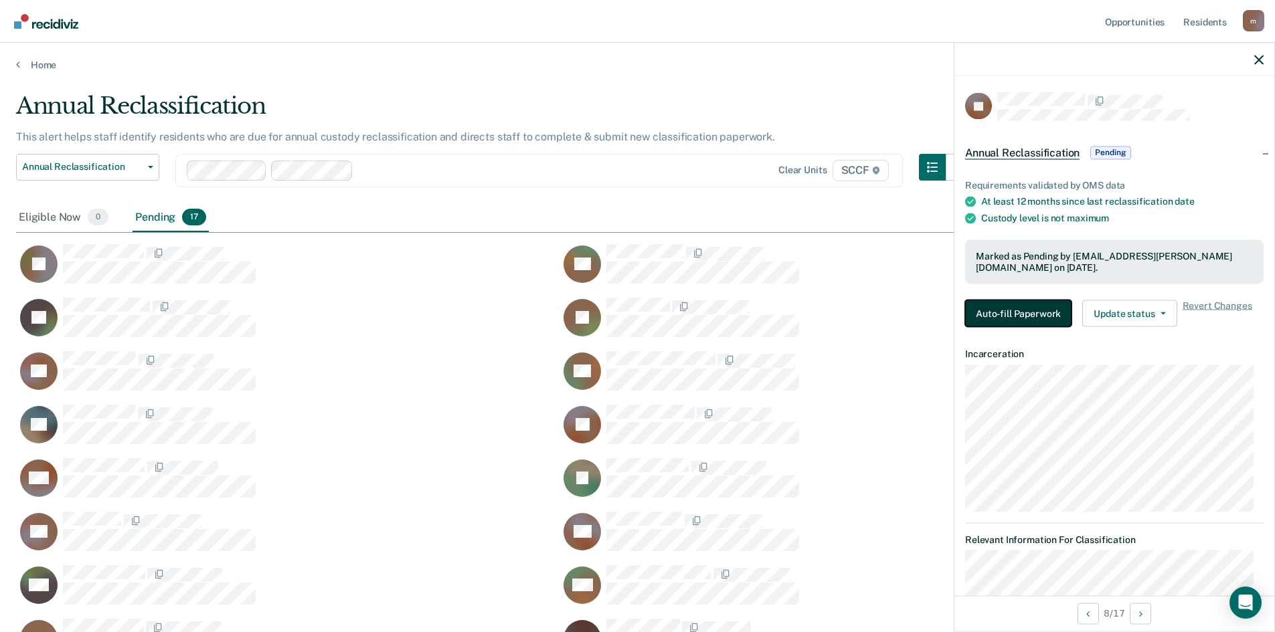
click at [997, 315] on button "Auto-fill Paperwork" at bounding box center [1018, 313] width 106 height 27
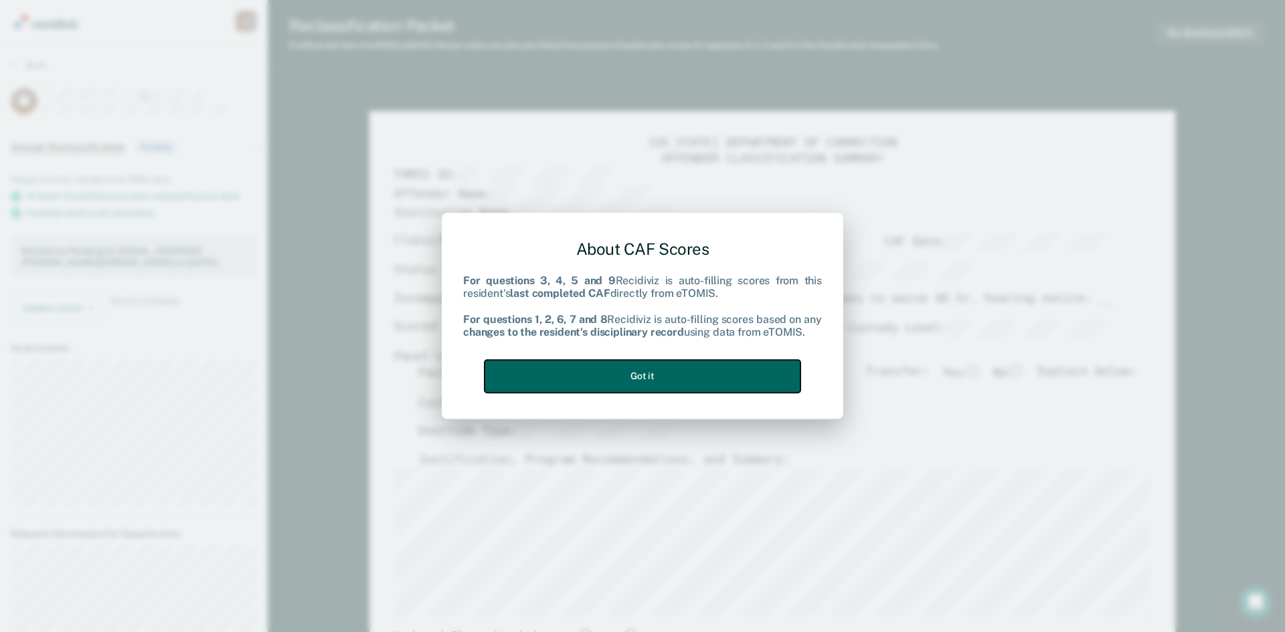
click at [667, 375] on button "Got it" at bounding box center [643, 376] width 316 height 33
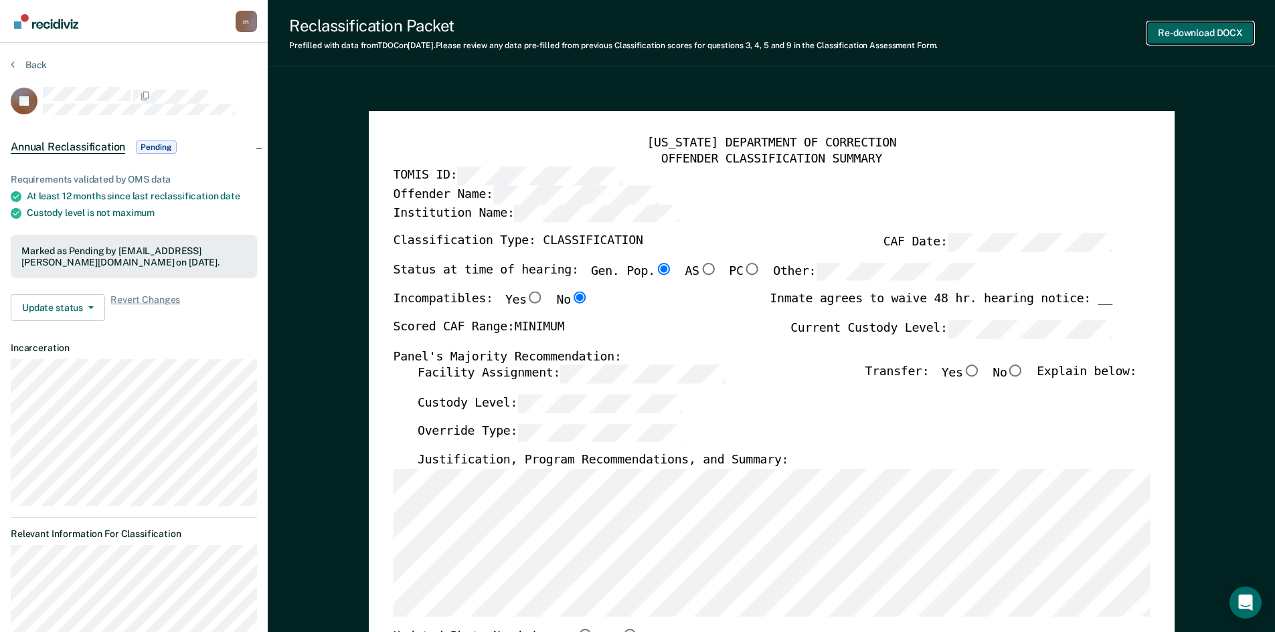
drag, startPoint x: 1185, startPoint y: 33, endPoint x: 1187, endPoint y: 27, distance: 7.0
click at [1187, 27] on button "Re-download DOCX" at bounding box center [1200, 33] width 106 height 22
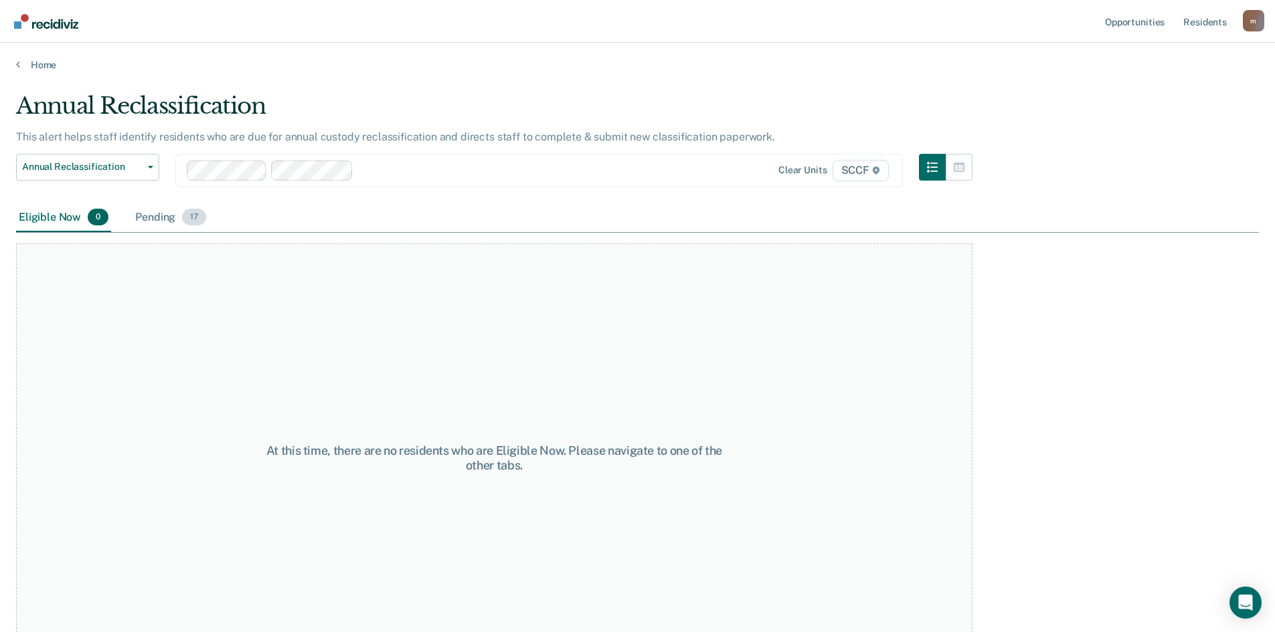
click at [157, 215] on div "Pending 17" at bounding box center [171, 217] width 76 height 29
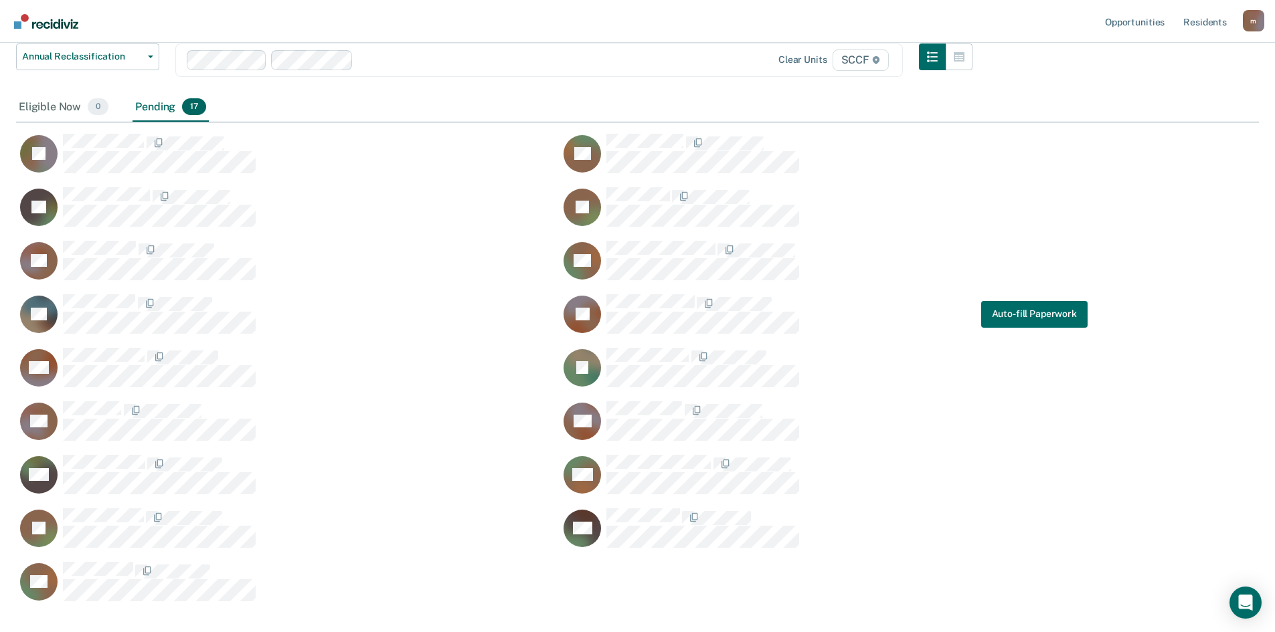
scroll to position [134, 0]
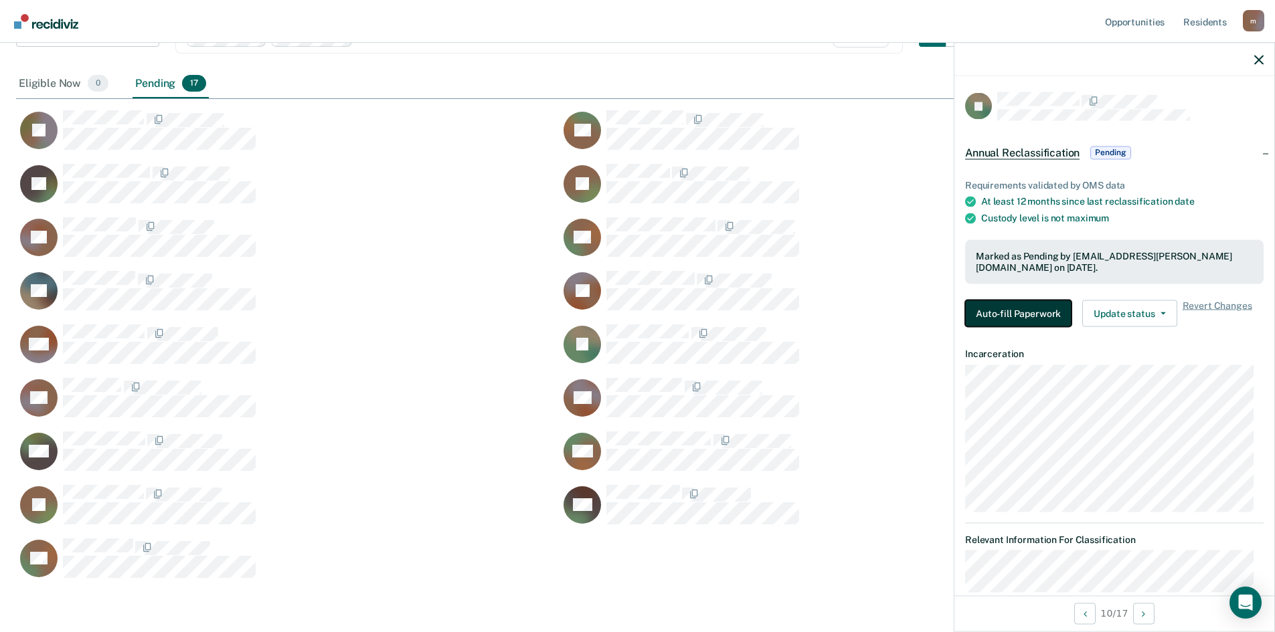
click at [999, 316] on button "Auto-fill Paperwork" at bounding box center [1018, 313] width 106 height 27
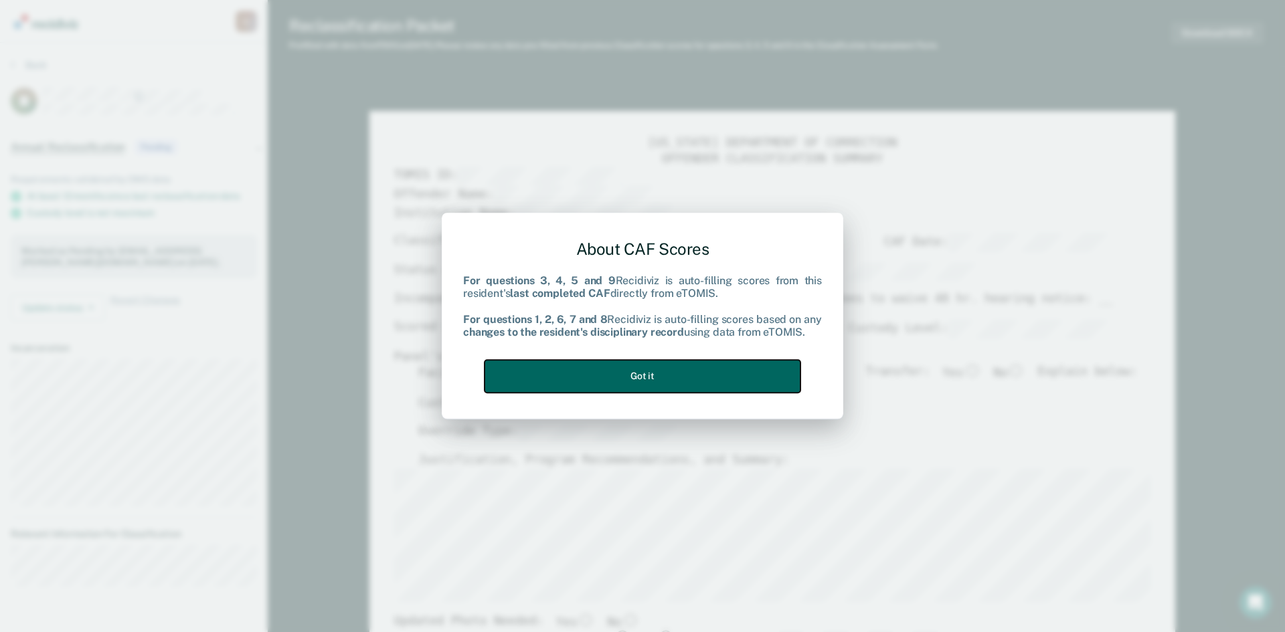
click at [589, 373] on button "Got it" at bounding box center [643, 376] width 316 height 33
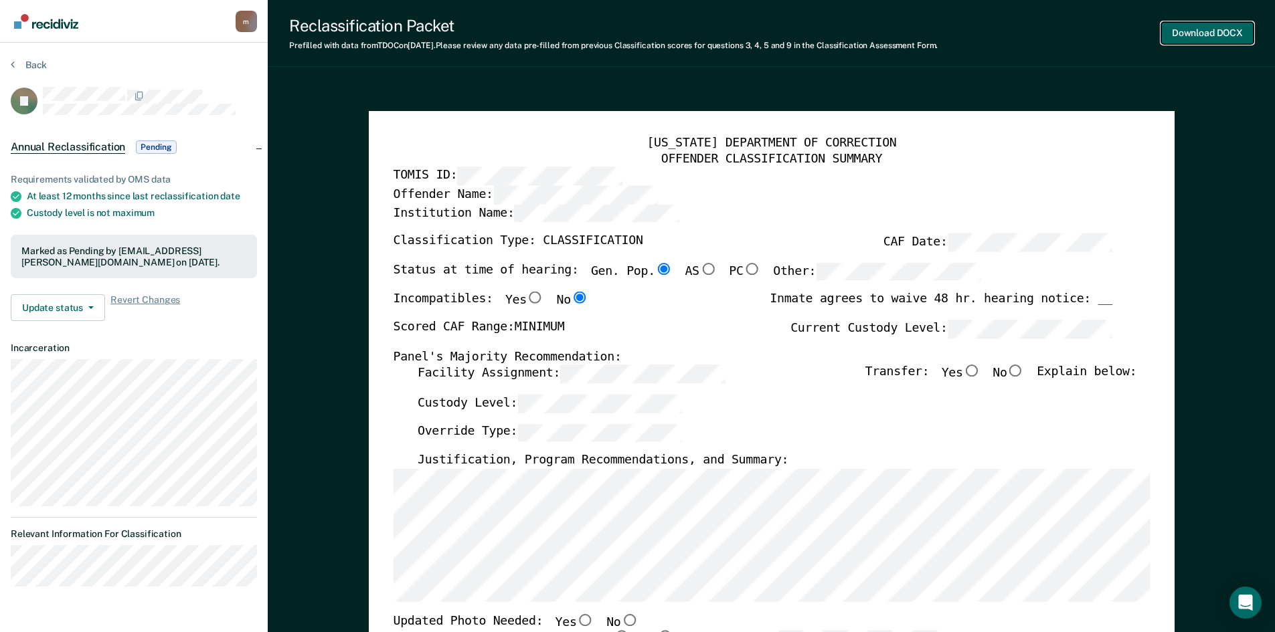
click at [1182, 35] on button "Download DOCX" at bounding box center [1207, 33] width 92 height 22
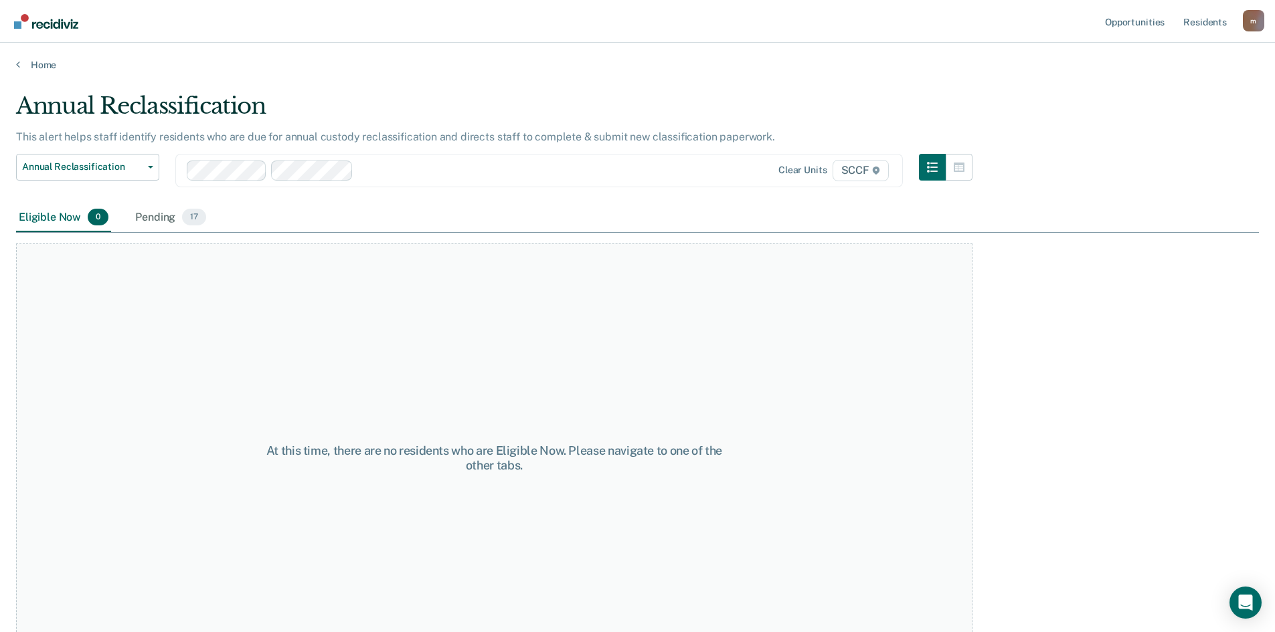
scroll to position [40, 0]
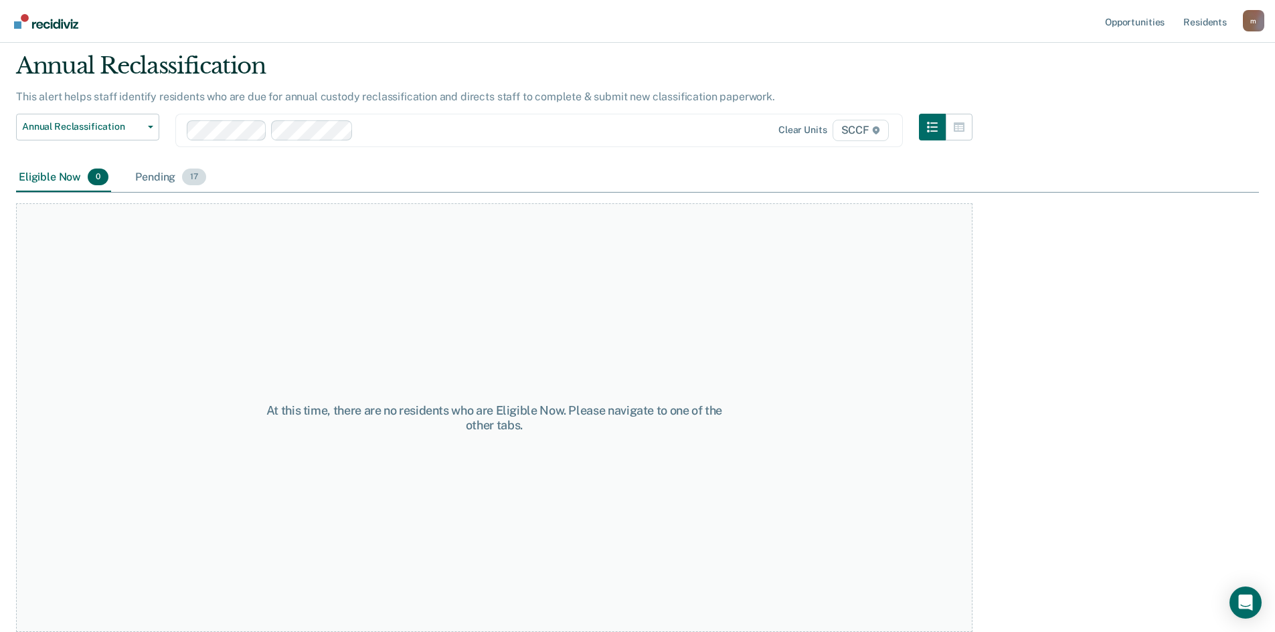
click at [159, 175] on div "Pending 17" at bounding box center [171, 177] width 76 height 29
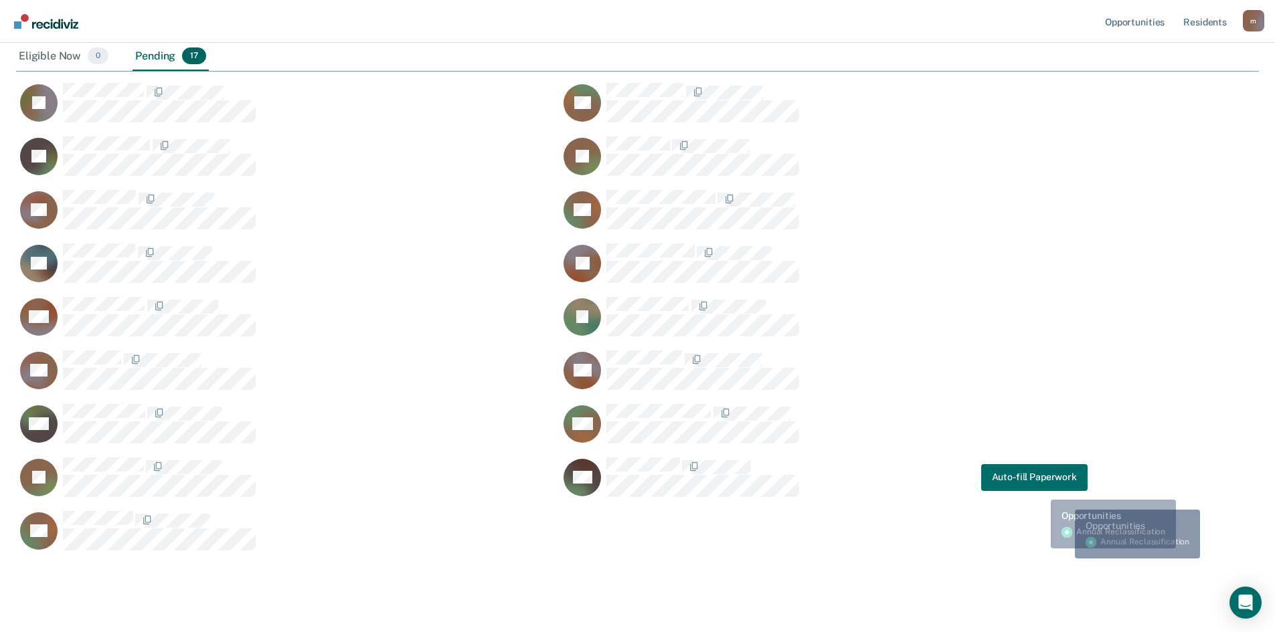
scroll to position [189, 0]
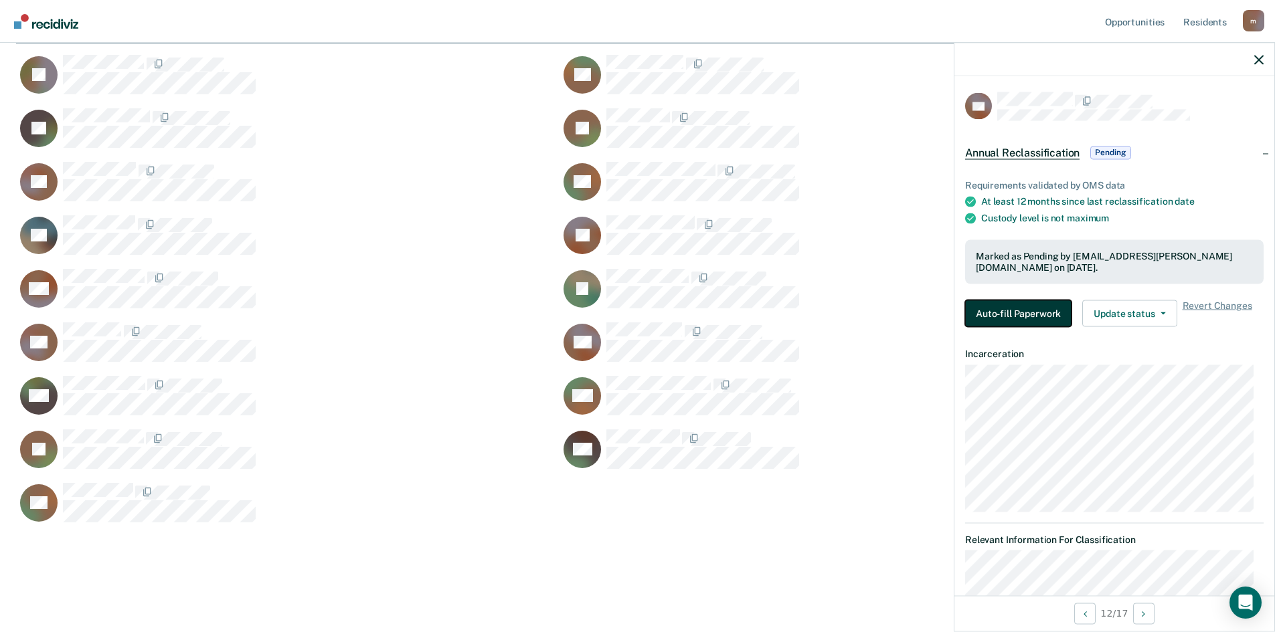
click at [1034, 317] on button "Auto-fill Paperwork" at bounding box center [1018, 313] width 106 height 27
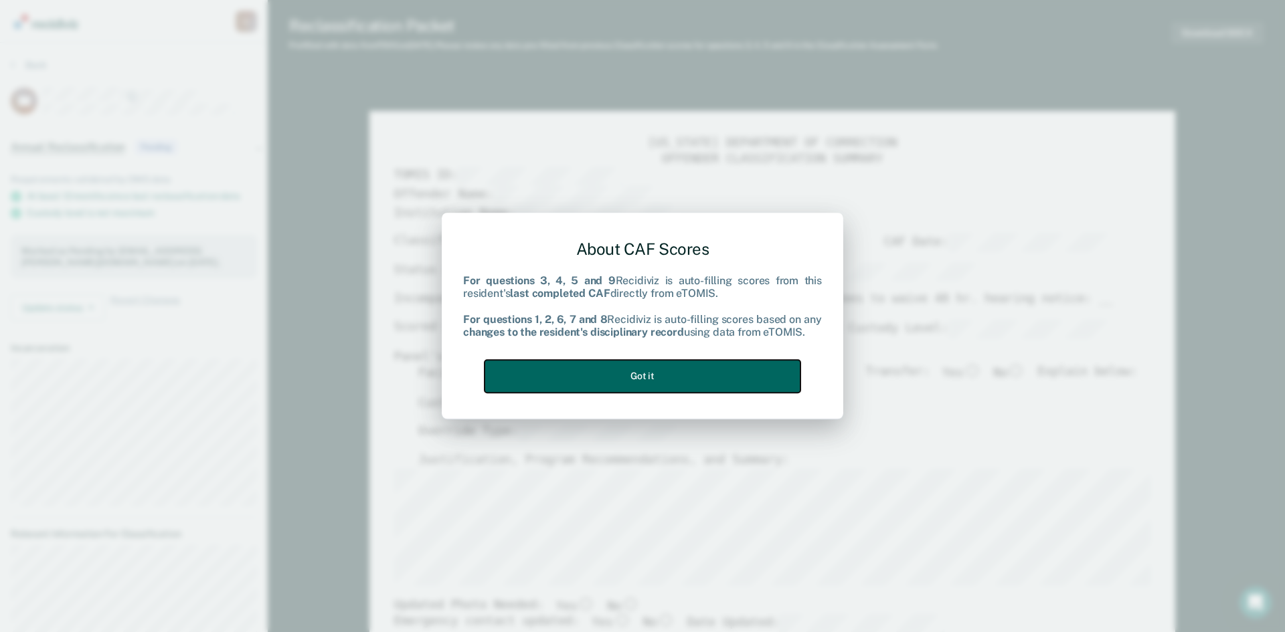
click at [636, 375] on button "Got it" at bounding box center [643, 376] width 316 height 33
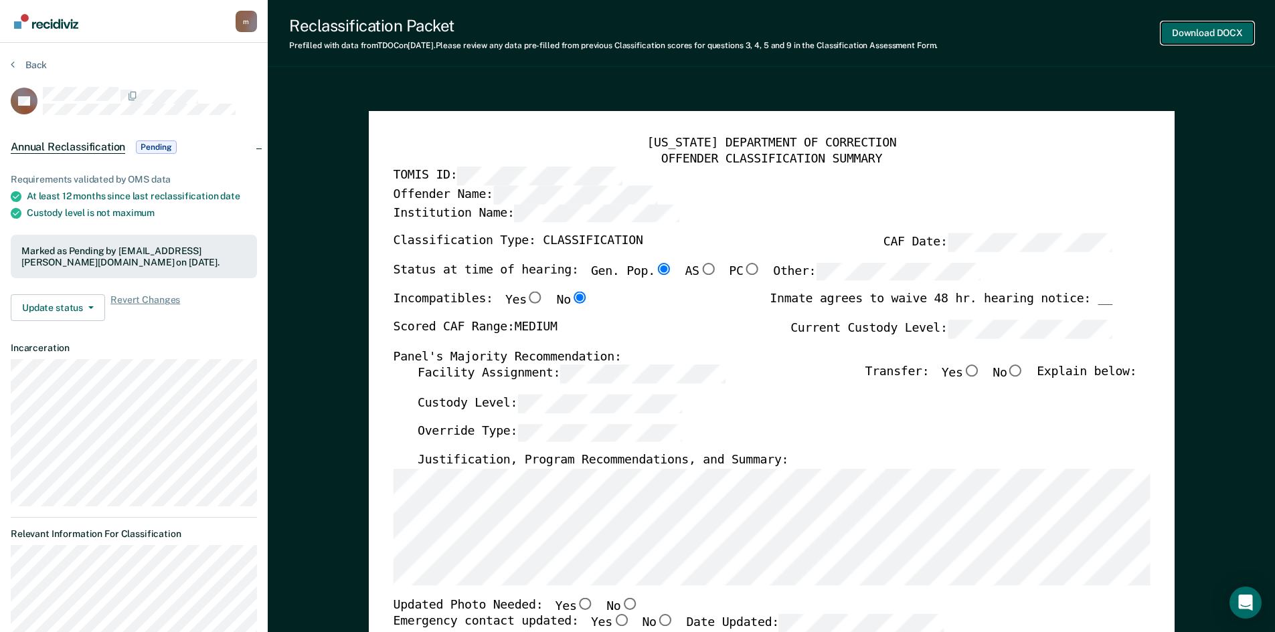
click at [1189, 36] on button "Download DOCX" at bounding box center [1207, 33] width 92 height 22
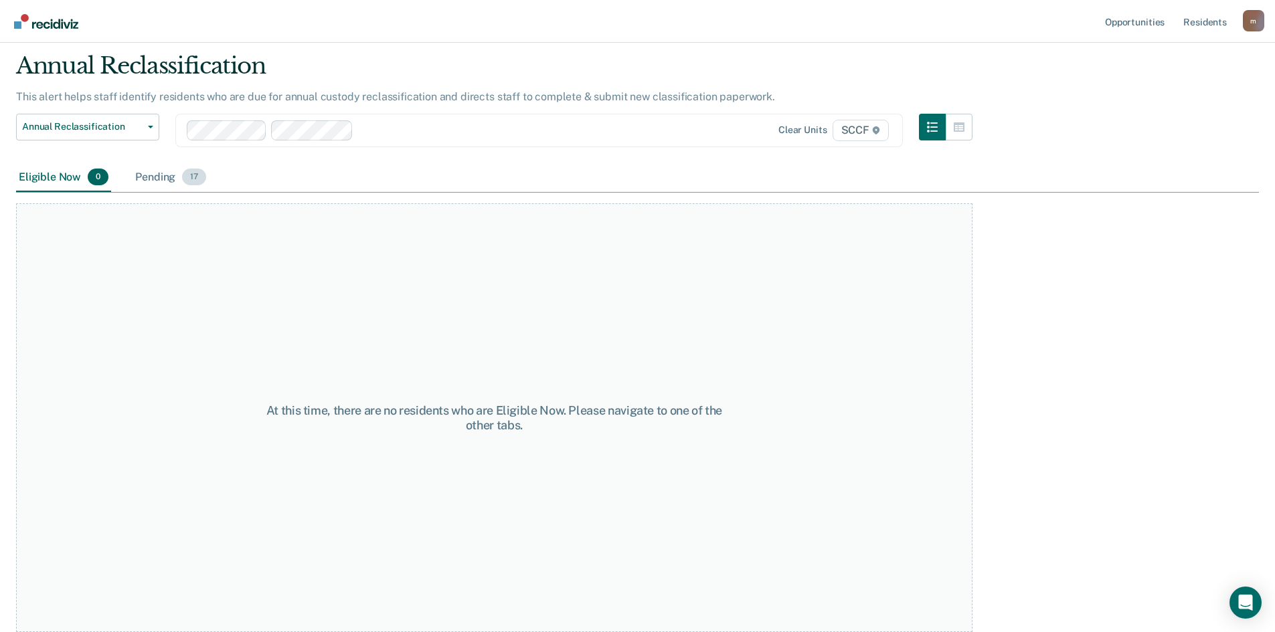
click at [157, 179] on div "Pending 17" at bounding box center [171, 177] width 76 height 29
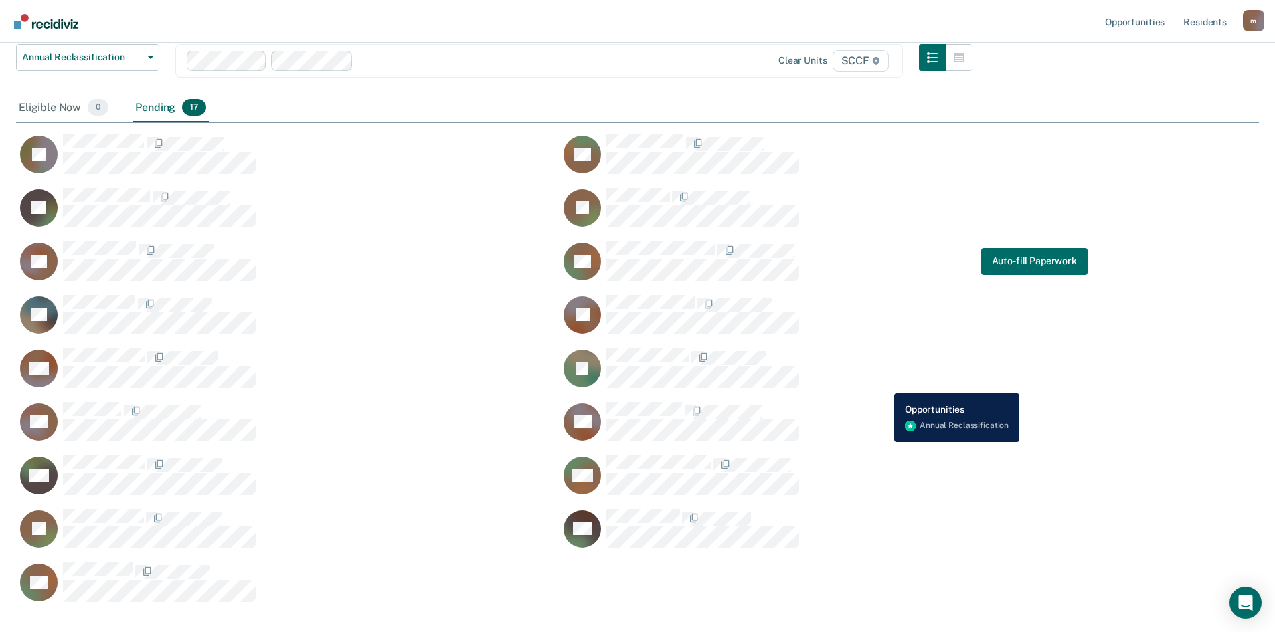
scroll to position [134, 0]
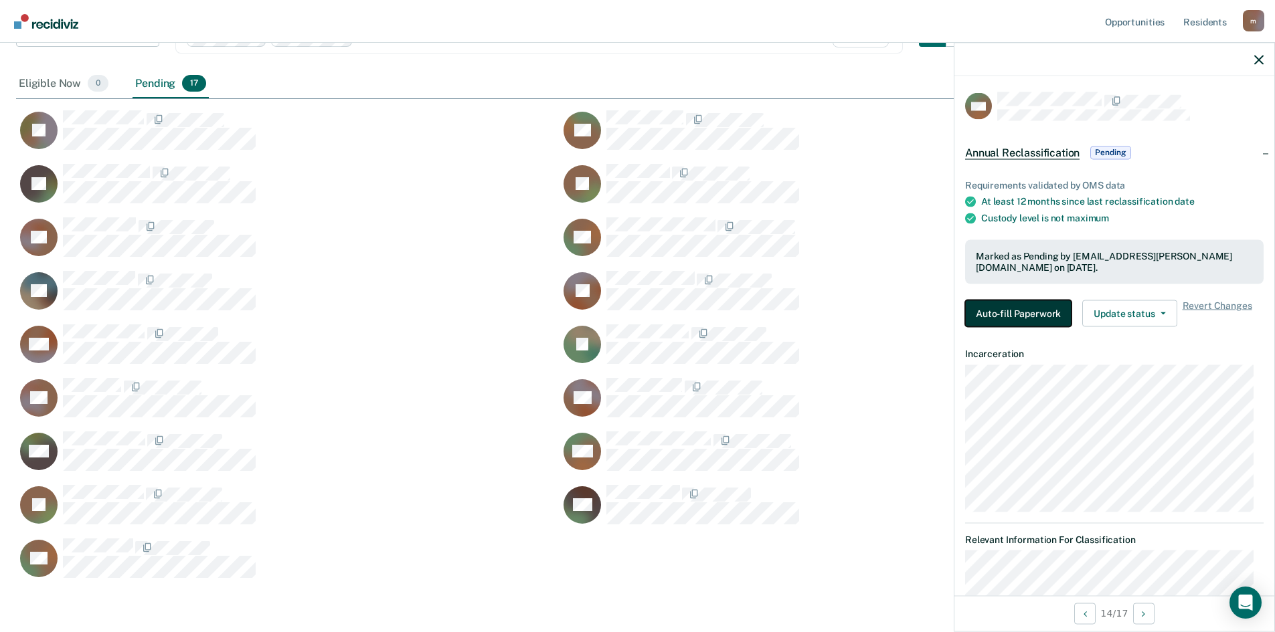
click at [1004, 300] on button "Auto-fill Paperwork" at bounding box center [1018, 313] width 106 height 27
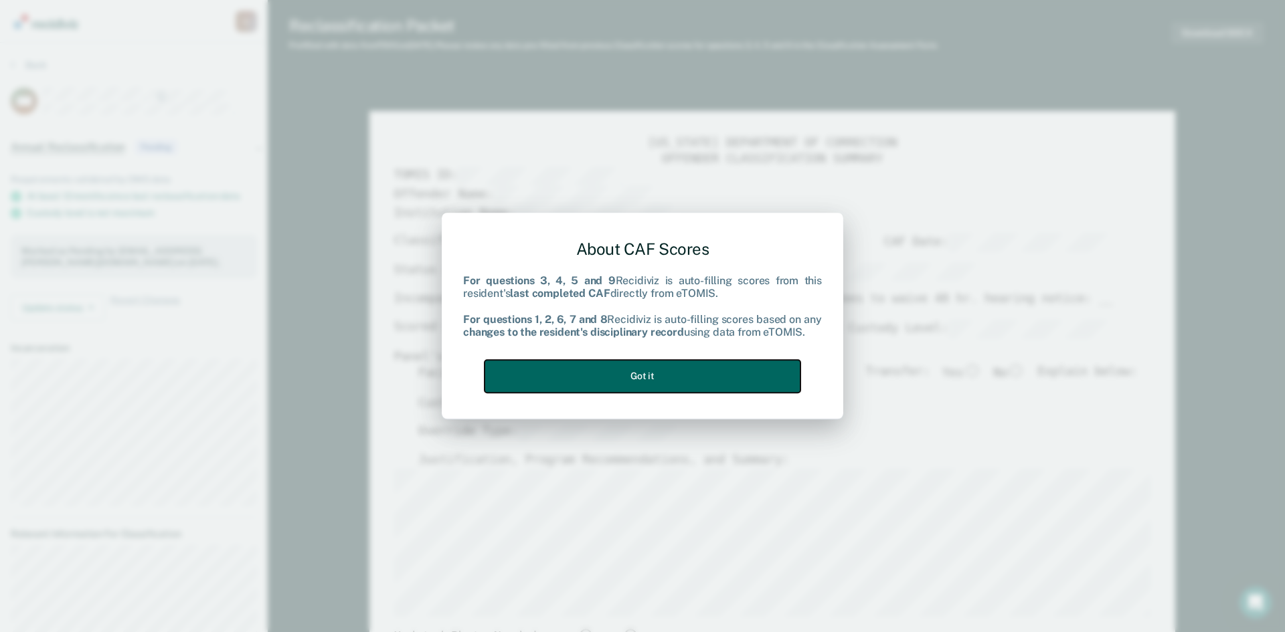
click at [689, 371] on button "Got it" at bounding box center [643, 376] width 316 height 33
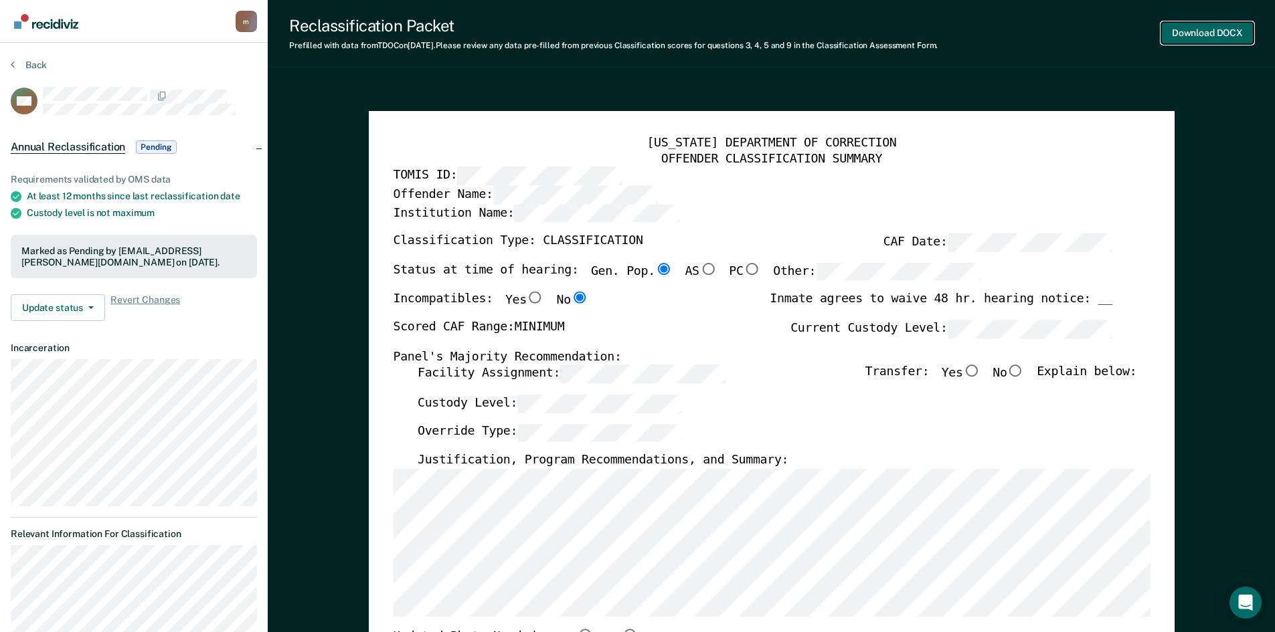
click at [1206, 33] on button "Download DOCX" at bounding box center [1207, 33] width 92 height 22
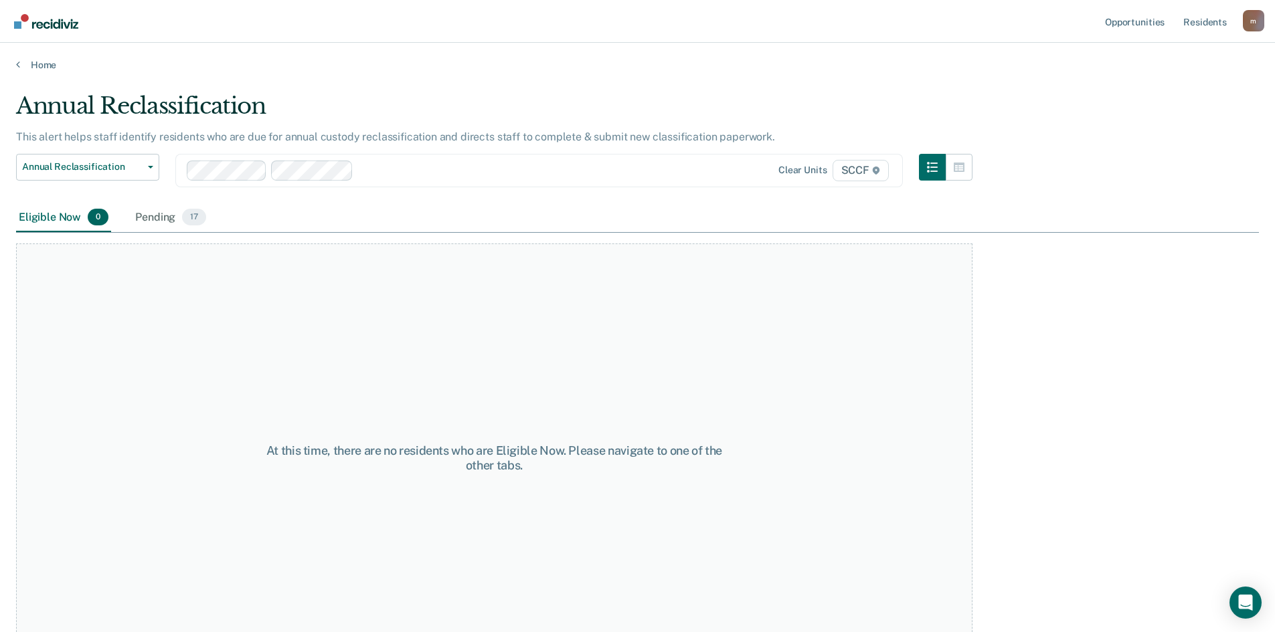
scroll to position [40, 0]
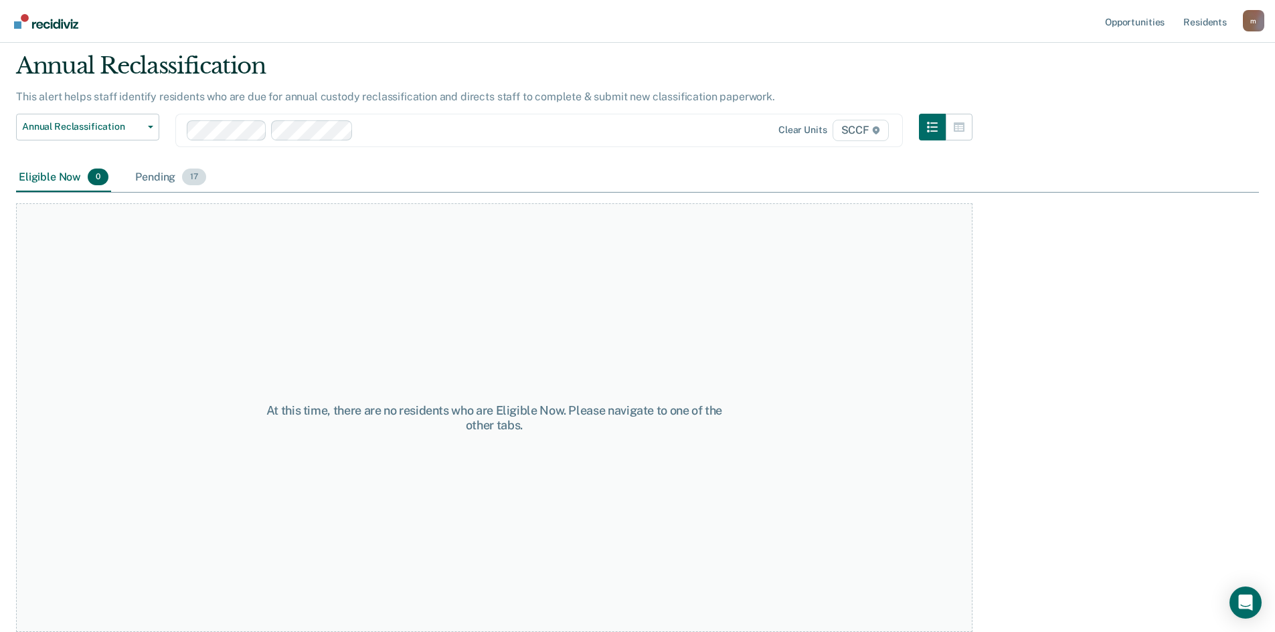
click at [152, 180] on div "Pending 17" at bounding box center [171, 177] width 76 height 29
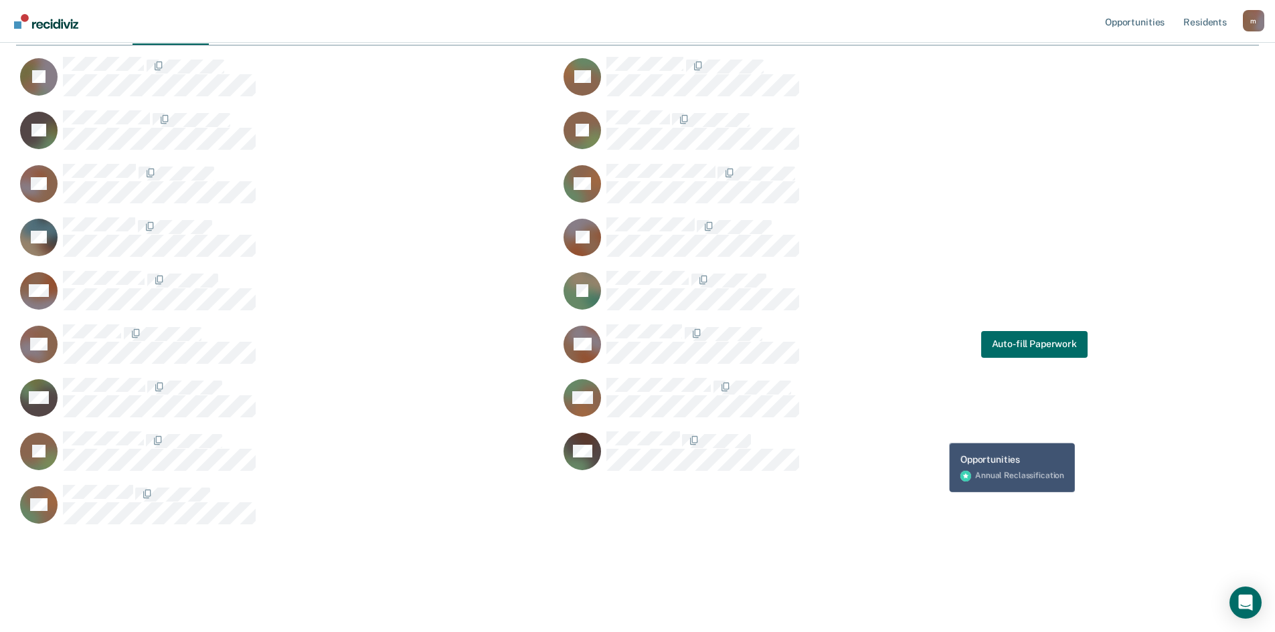
scroll to position [189, 0]
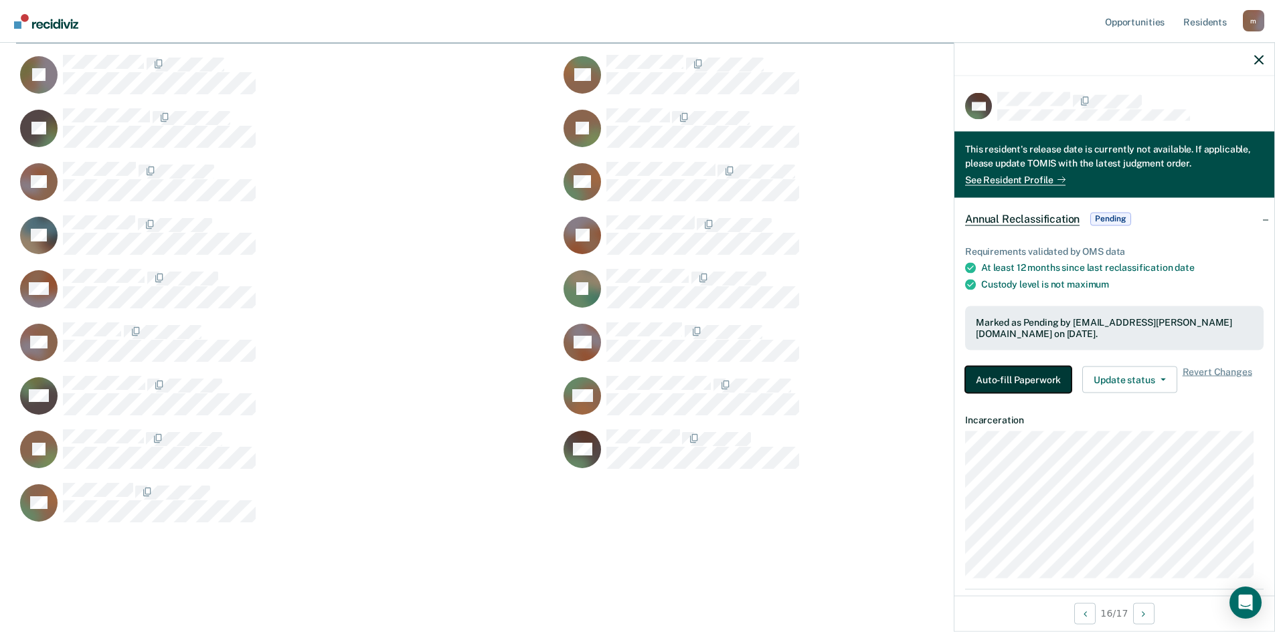
click at [997, 383] on button "Auto-fill Paperwork" at bounding box center [1018, 379] width 106 height 27
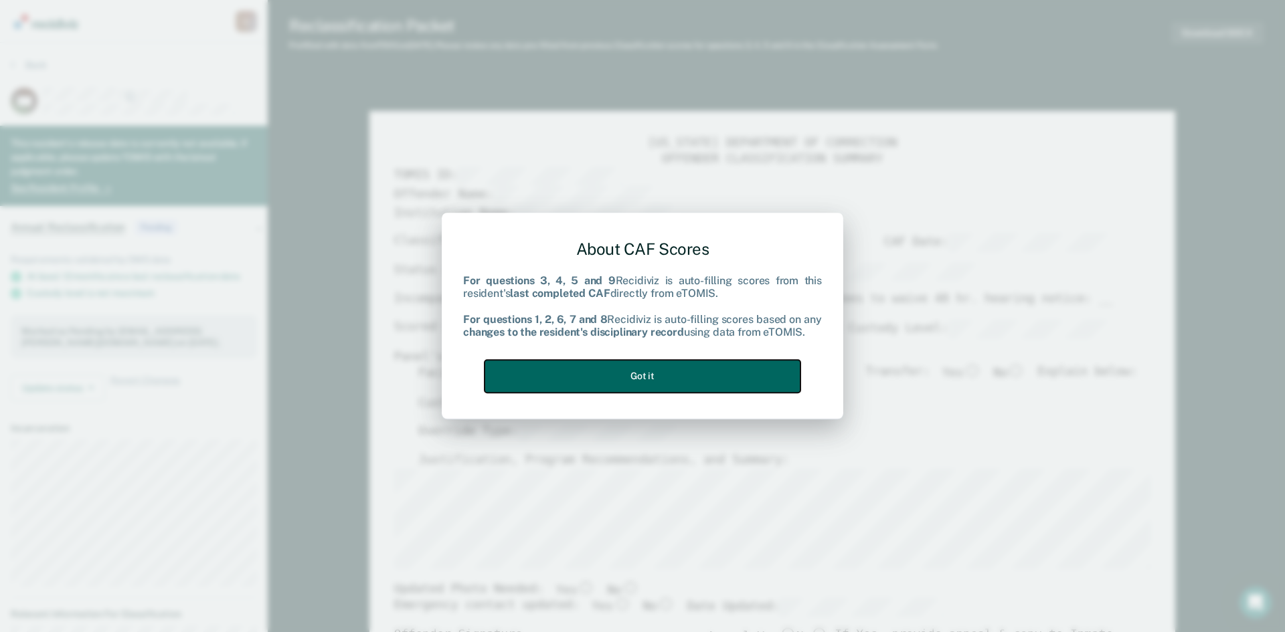
click at [659, 379] on button "Got it" at bounding box center [643, 376] width 316 height 33
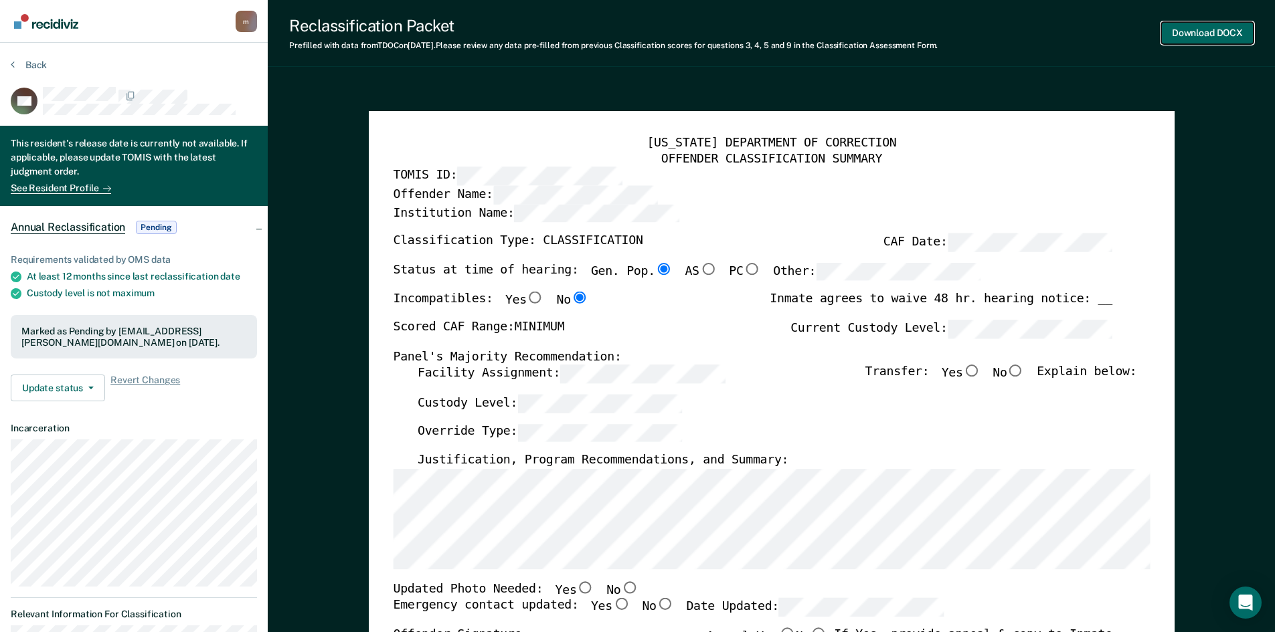
click at [1196, 37] on button "Download DOCX" at bounding box center [1207, 33] width 92 height 22
type textarea "x"
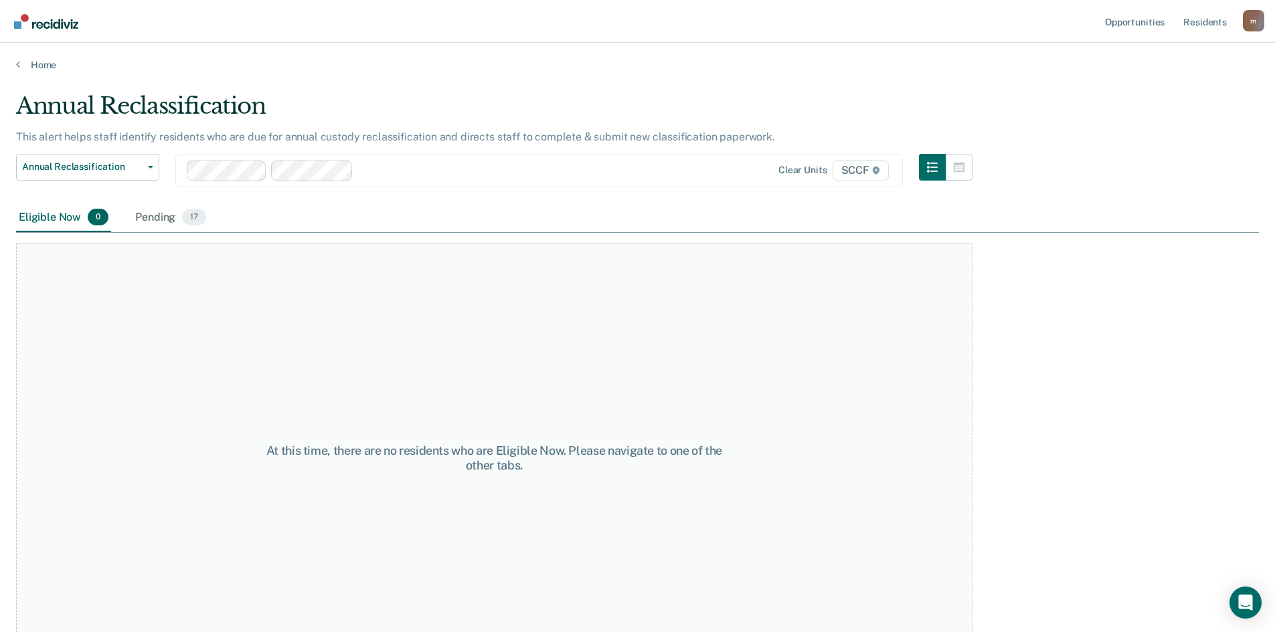
scroll to position [40, 0]
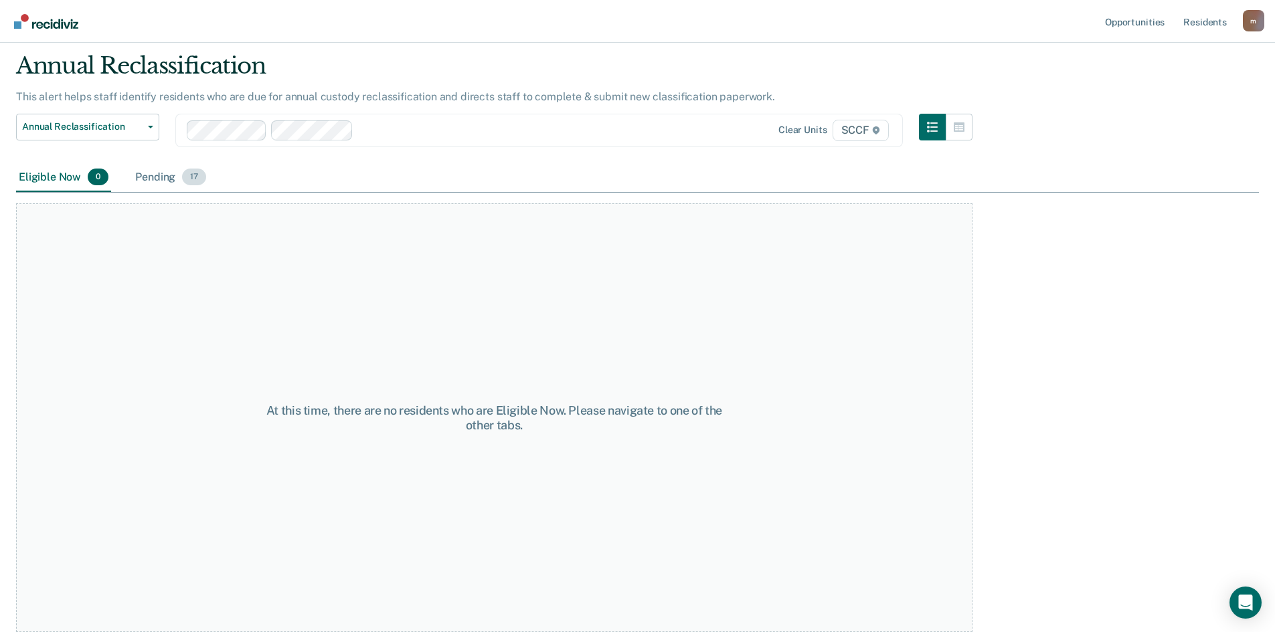
click at [159, 181] on div "Pending 17" at bounding box center [171, 177] width 76 height 29
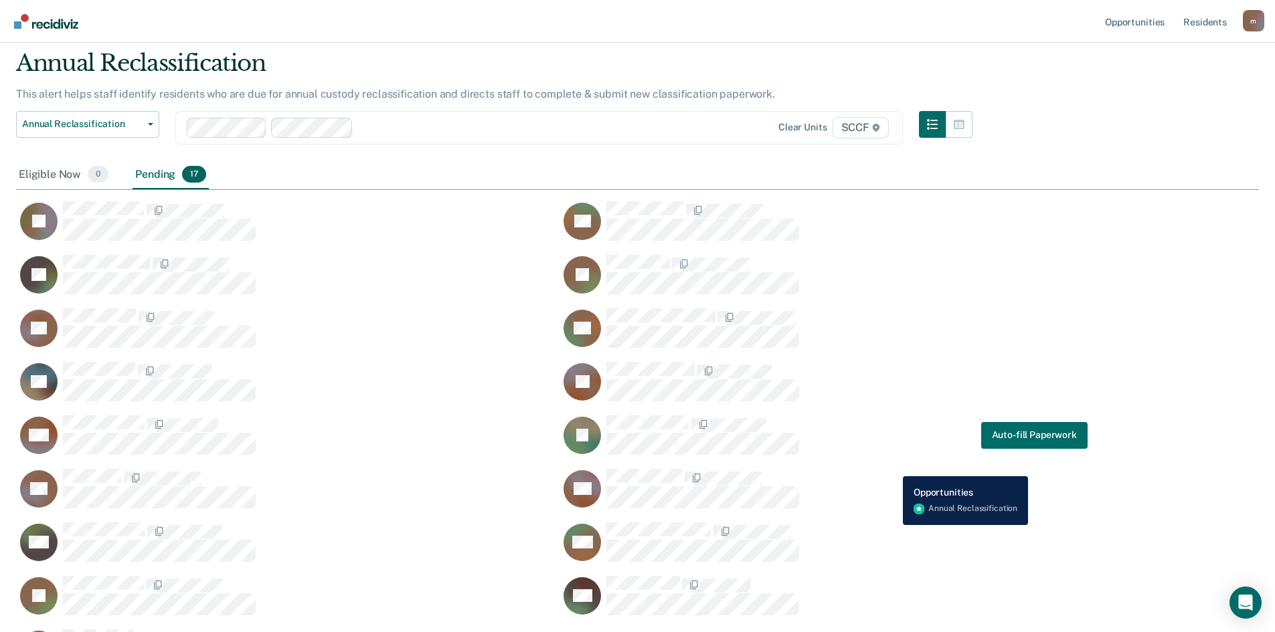
scroll to position [189, 0]
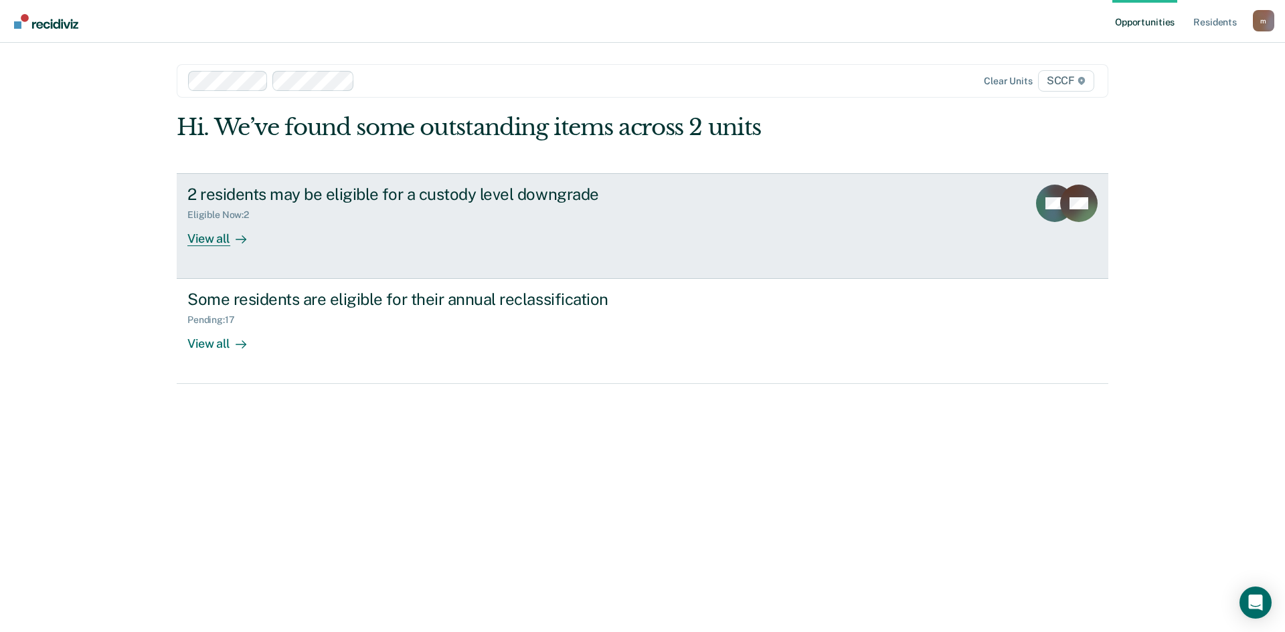
click at [211, 240] on div "View all" at bounding box center [224, 233] width 75 height 26
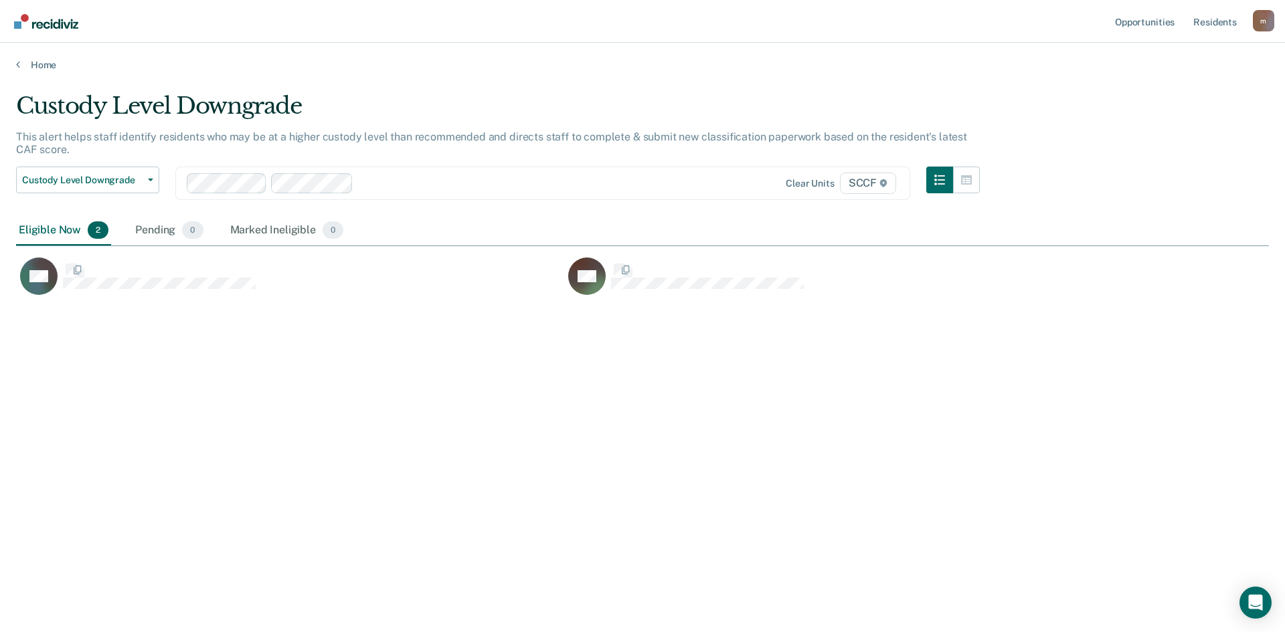
scroll to position [430, 1243]
